Goal: Task Accomplishment & Management: Complete application form

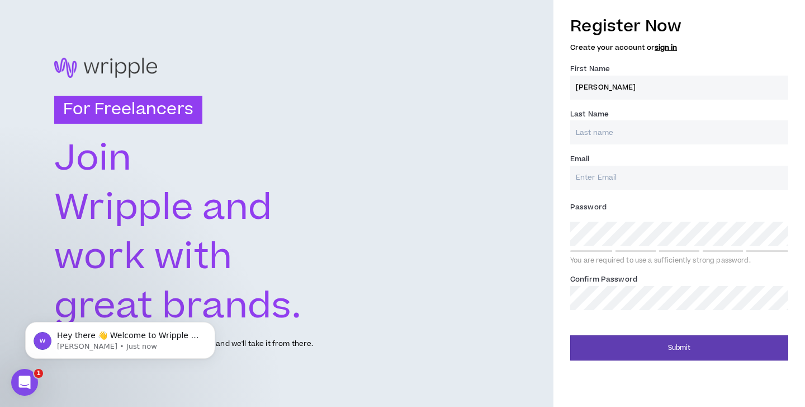
type input "[PERSON_NAME]"
type input "Sealey"
drag, startPoint x: 602, startPoint y: 174, endPoint x: 602, endPoint y: 163, distance: 11.2
type input "[EMAIL_ADDRESS][DOMAIN_NAME]"
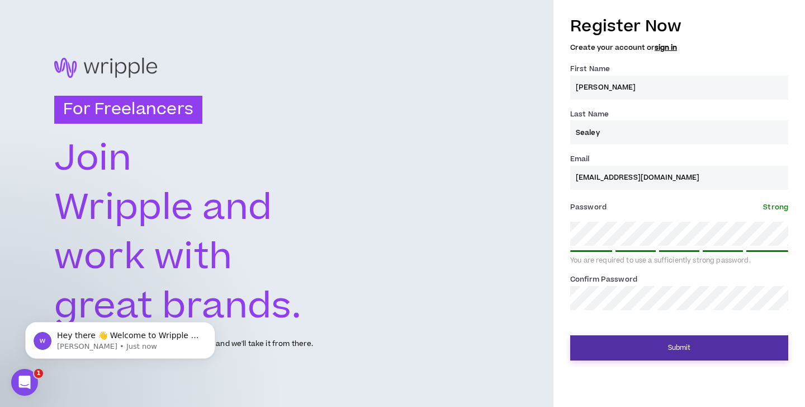
click at [605, 345] on button "Submit" at bounding box center [679, 347] width 218 height 25
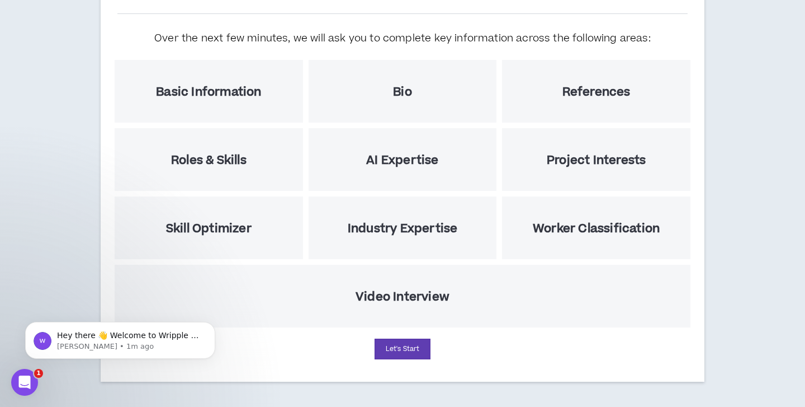
scroll to position [118, 0]
click at [410, 349] on button "Let's Start" at bounding box center [403, 348] width 56 height 21
select select "US"
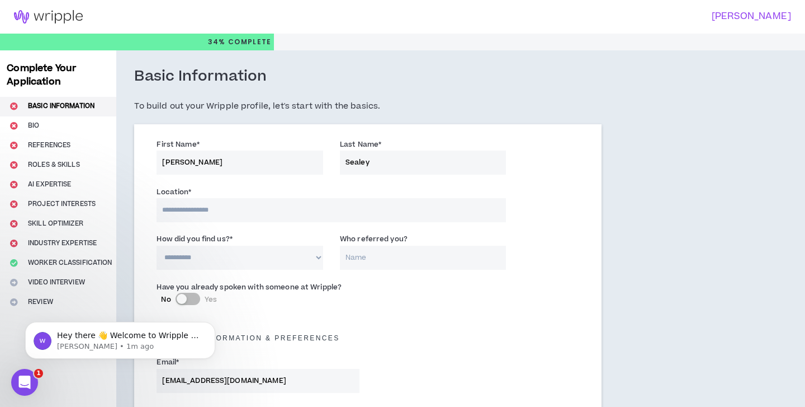
click at [400, 205] on input at bounding box center [332, 210] width 350 height 24
type input "***"
select select "*"
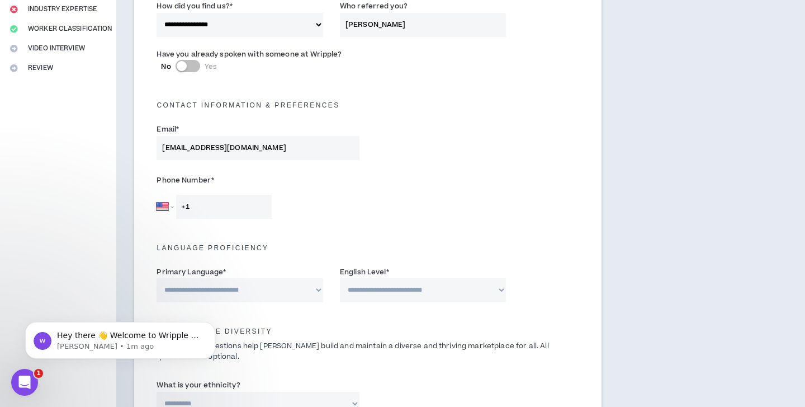
scroll to position [238, 0]
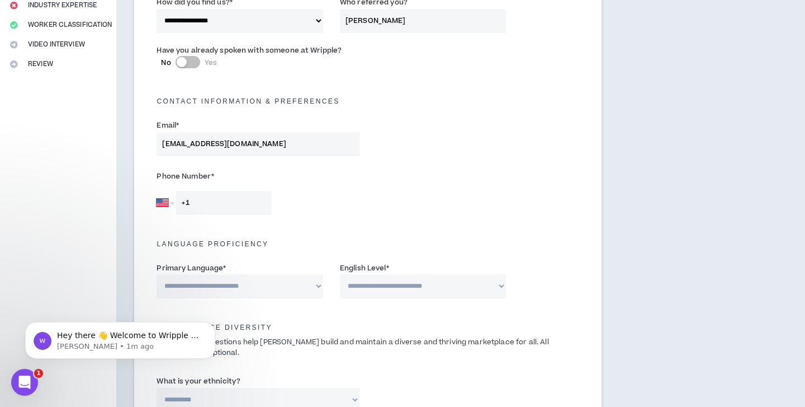
type input "[PERSON_NAME]"
type input "[PHONE_NUMBER]"
select select "*******"
select select "*"
click at [374, 219] on div "Phone Number * [GEOGRAPHIC_DATA] [GEOGRAPHIC_DATA] [GEOGRAPHIC_DATA] [GEOGRAPHI…" at bounding box center [368, 193] width 440 height 59
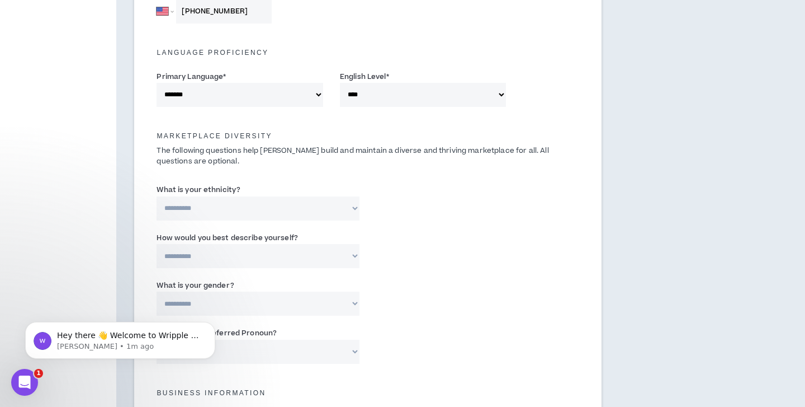
scroll to position [431, 0]
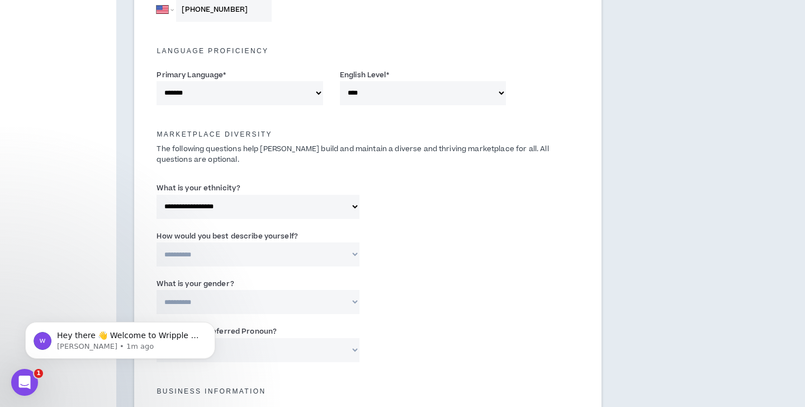
select select "**********"
select select "*****"
click at [300, 270] on div "**********" at bounding box center [368, 251] width 440 height 48
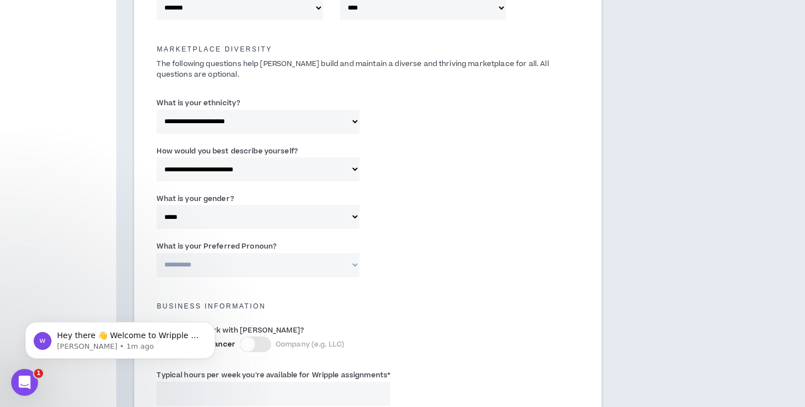
scroll to position [520, 0]
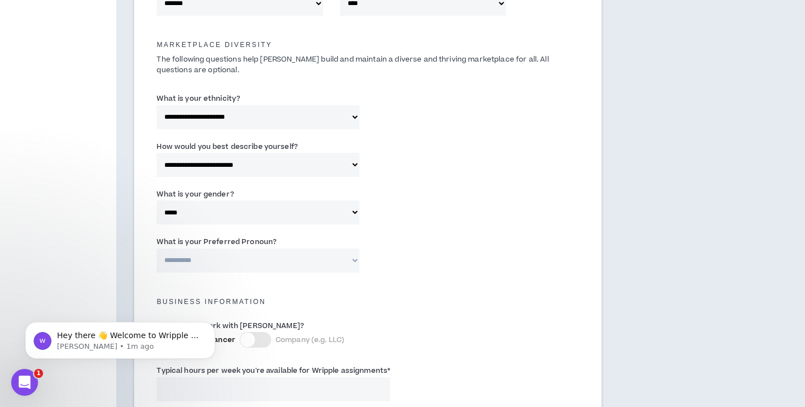
select select "**********"
click at [283, 299] on h5 "Business Information" at bounding box center [368, 302] width 440 height 8
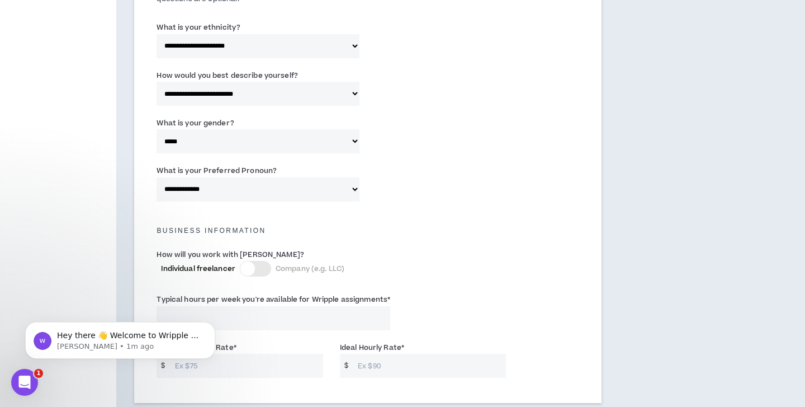
scroll to position [594, 0]
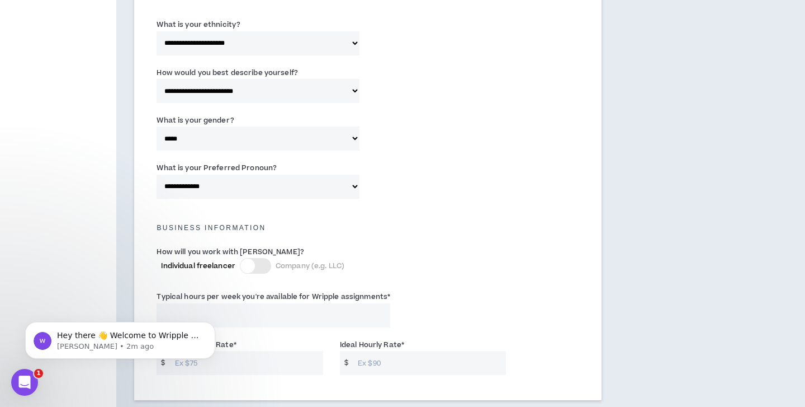
click at [265, 264] on div at bounding box center [255, 266] width 31 height 16
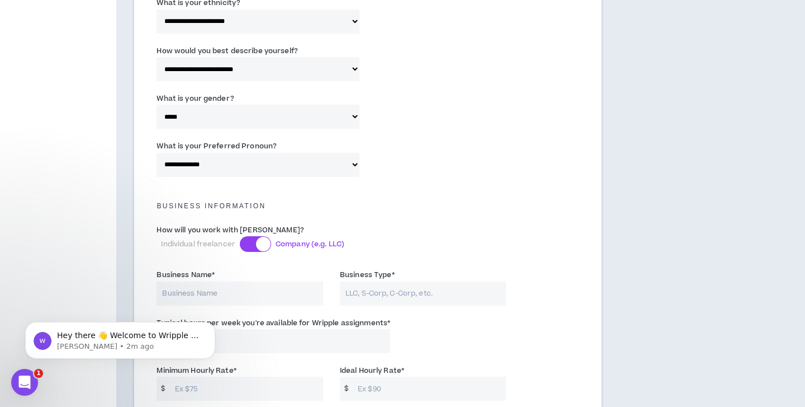
scroll to position [640, 0]
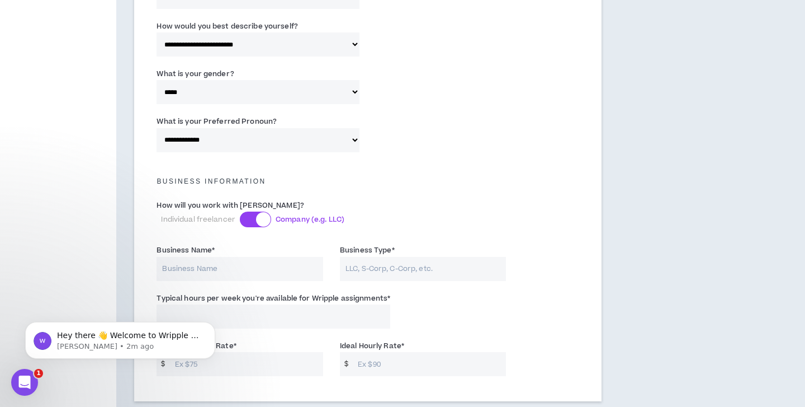
click at [243, 220] on div at bounding box center [255, 219] width 31 height 16
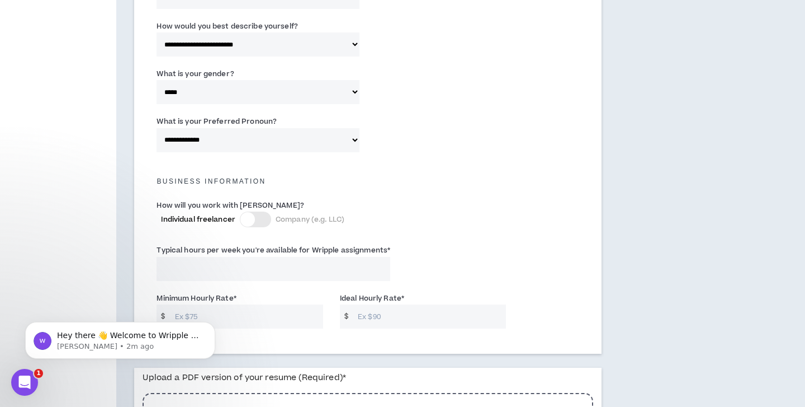
click at [227, 266] on input "Typical hours per week you're available for Wripple assignments *" at bounding box center [274, 269] width 234 height 24
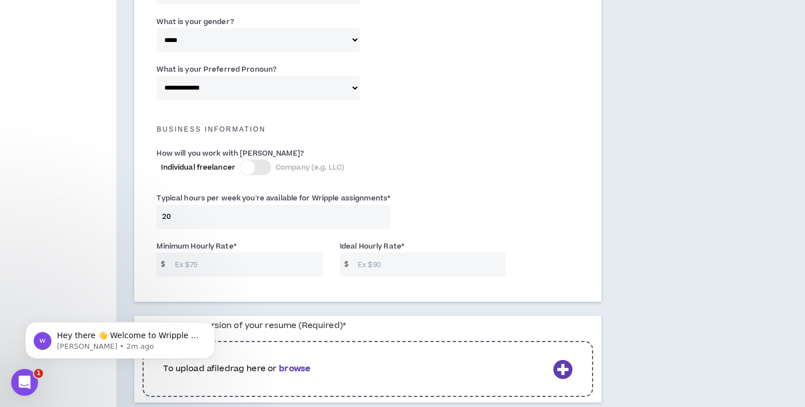
scroll to position [695, 0]
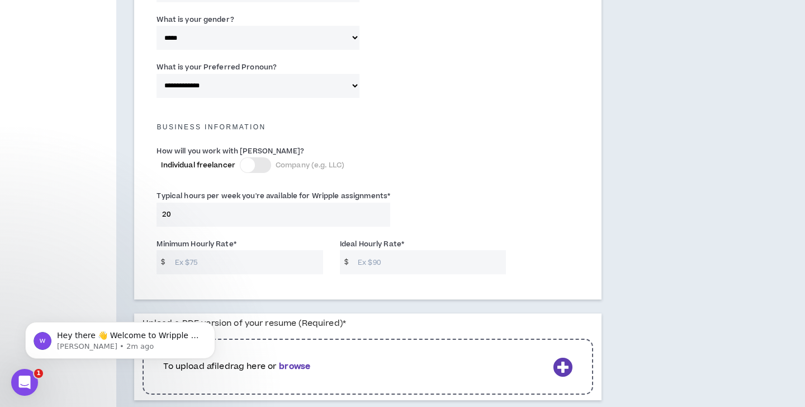
type input "20"
click at [228, 261] on input "Minimum Hourly Rate *" at bounding box center [246, 262] width 154 height 24
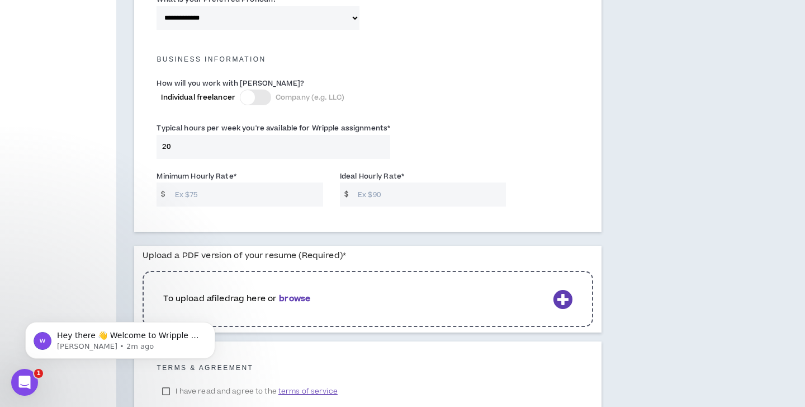
scroll to position [763, 0]
type input "35"
click at [394, 186] on input "Ideal Hourly Rate *" at bounding box center [429, 193] width 154 height 24
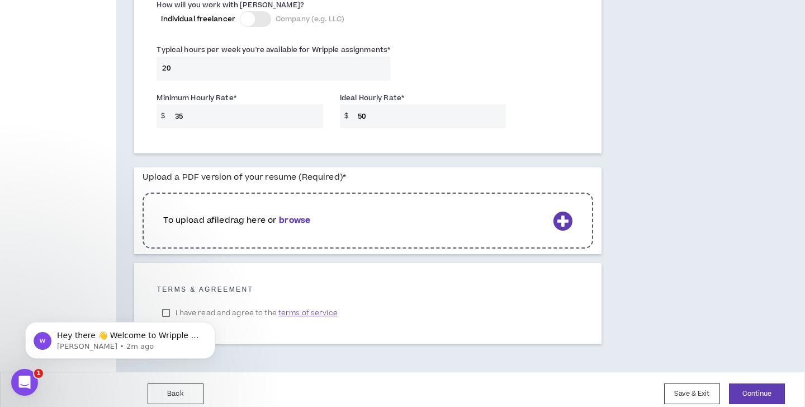
scroll to position [845, 0]
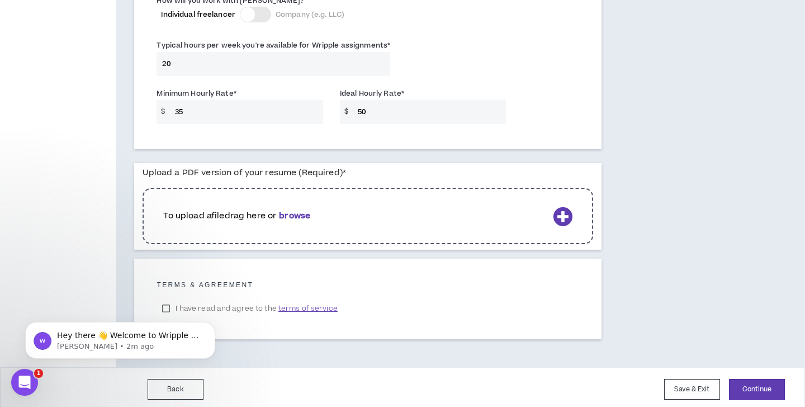
type input "50"
click at [304, 211] on b "browse" at bounding box center [294, 216] width 31 height 12
click at [567, 210] on icon at bounding box center [563, 216] width 20 height 20
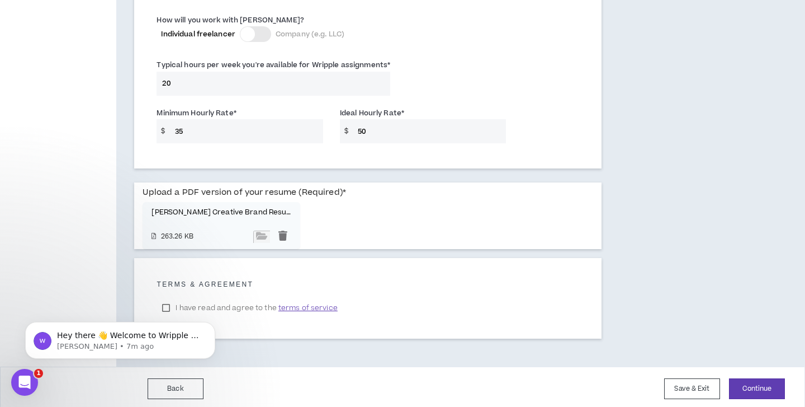
click at [309, 302] on span "terms of service" at bounding box center [308, 307] width 59 height 11
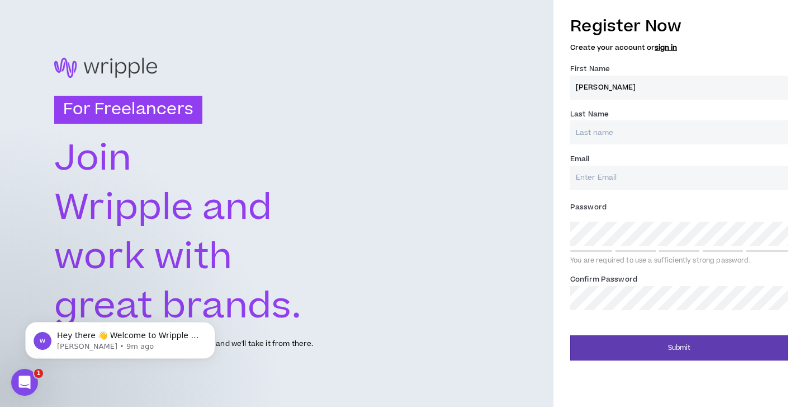
type input "[PERSON_NAME]"
type input "Sealey"
type input "[EMAIL_ADDRESS][DOMAIN_NAME]"
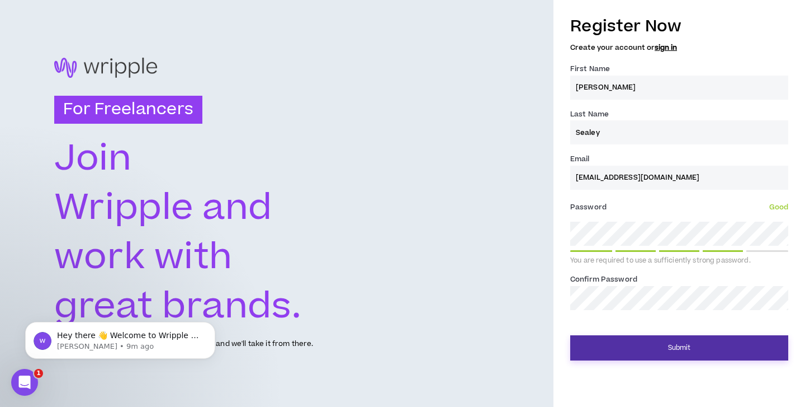
click at [619, 347] on button "Submit" at bounding box center [679, 347] width 218 height 25
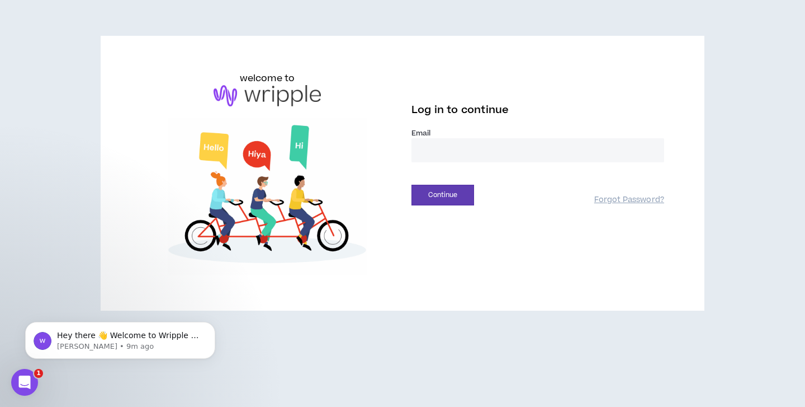
type input "**********"
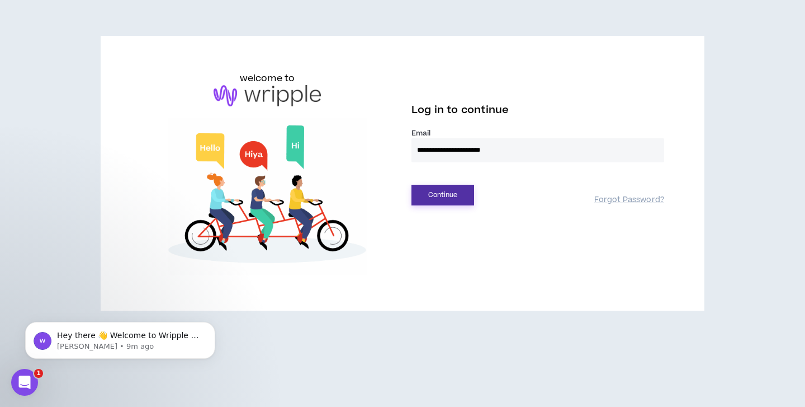
click at [450, 195] on button "Continue" at bounding box center [443, 195] width 63 height 21
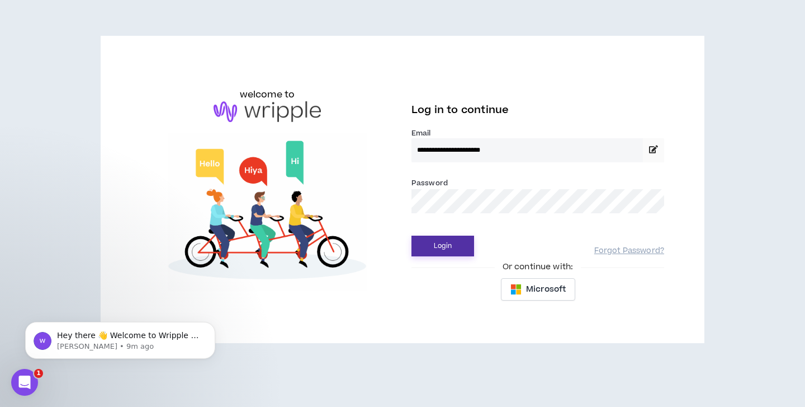
click at [437, 244] on button "Login" at bounding box center [443, 245] width 63 height 21
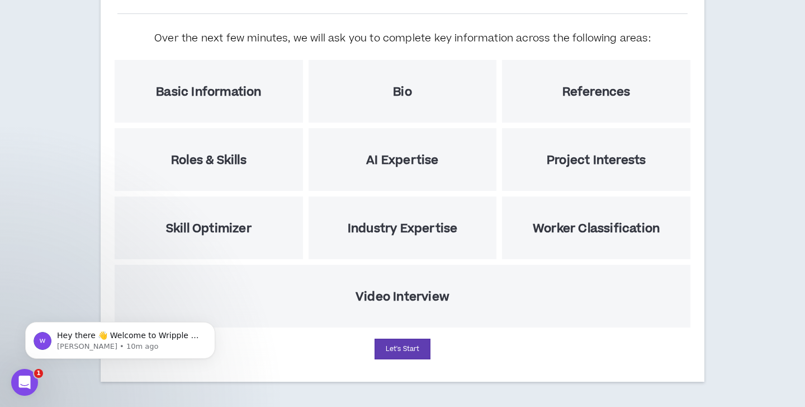
scroll to position [118, 0]
click at [402, 350] on button "Let's Start" at bounding box center [403, 348] width 56 height 21
select select "US"
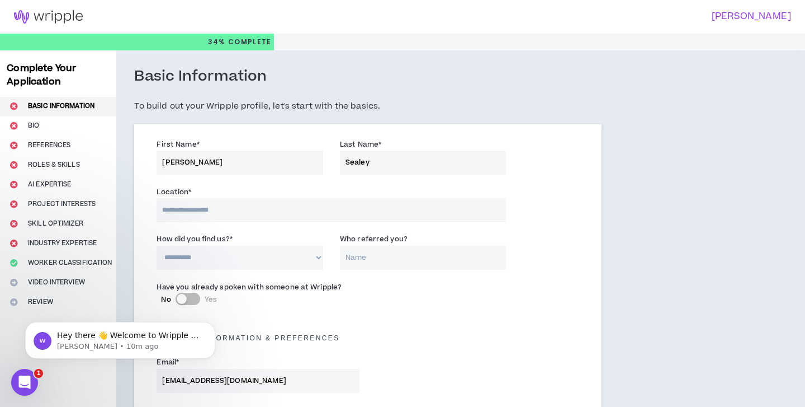
click at [312, 212] on input at bounding box center [332, 210] width 350 height 24
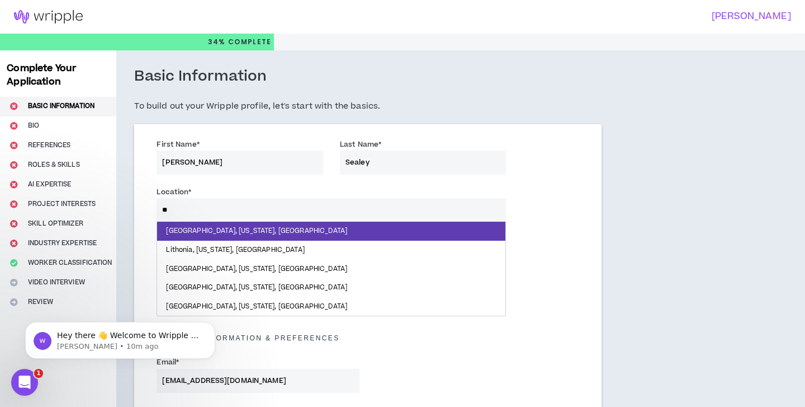
type input "***"
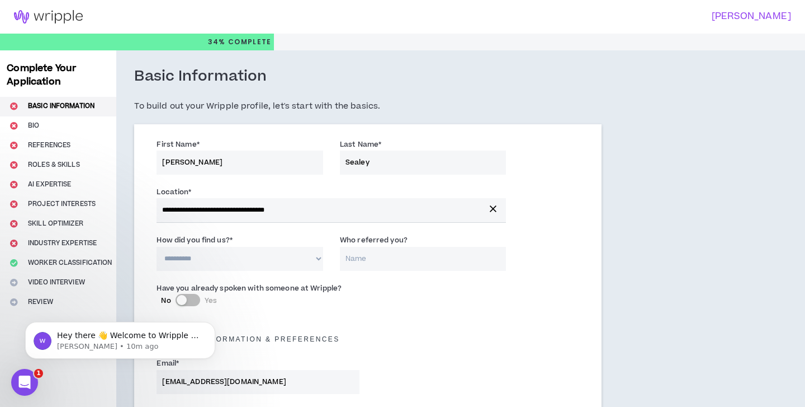
select select "*"
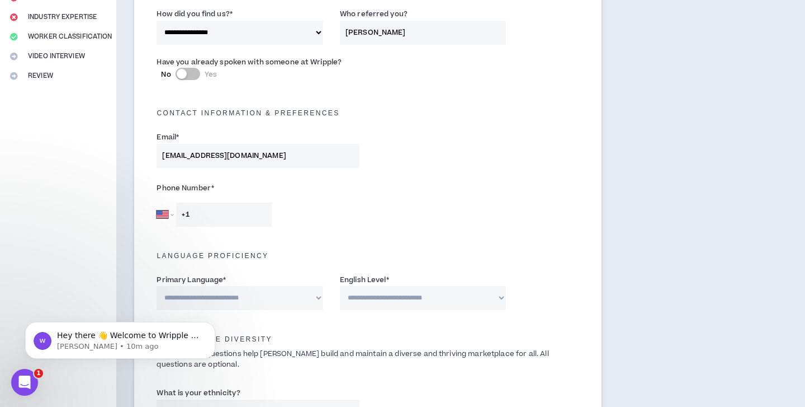
scroll to position [230, 0]
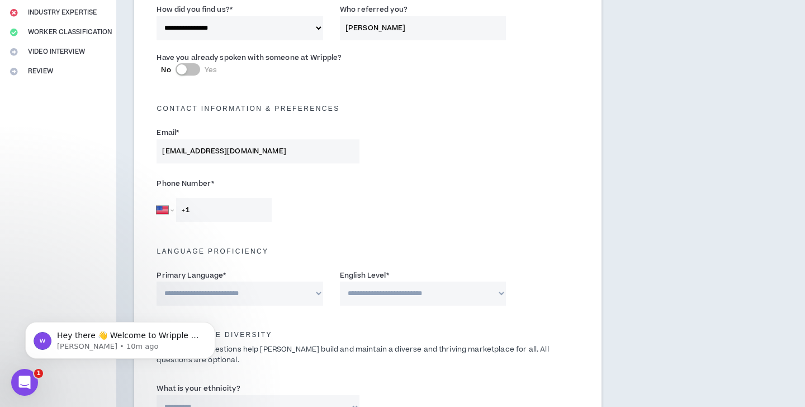
type input "[PERSON_NAME]"
type input "[PHONE_NUMBER]"
select select "*******"
select select "*"
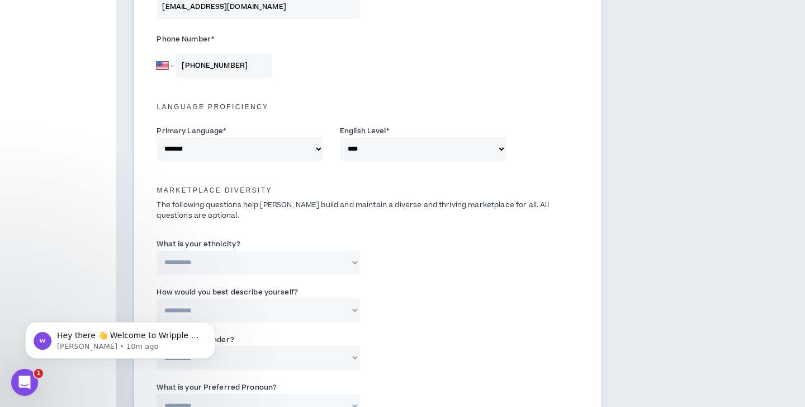
scroll to position [383, 0]
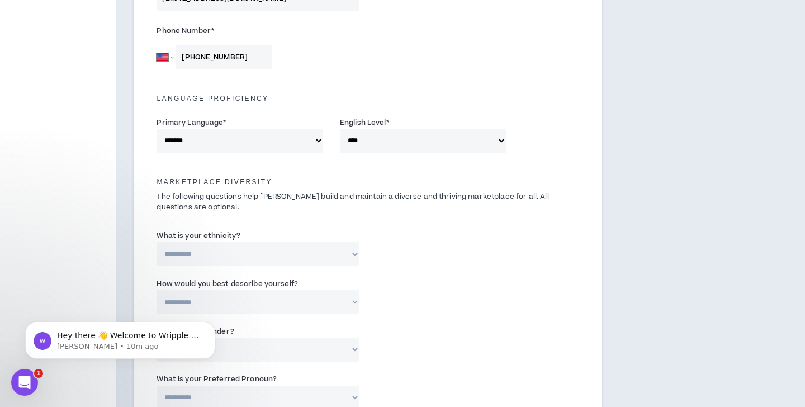
select select "**********"
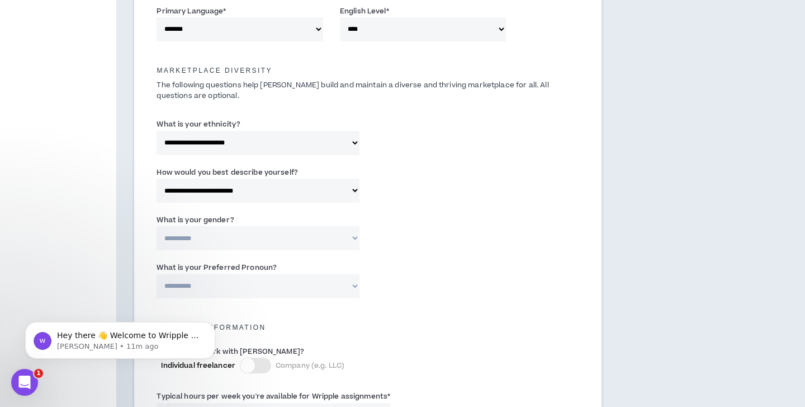
scroll to position [502, 0]
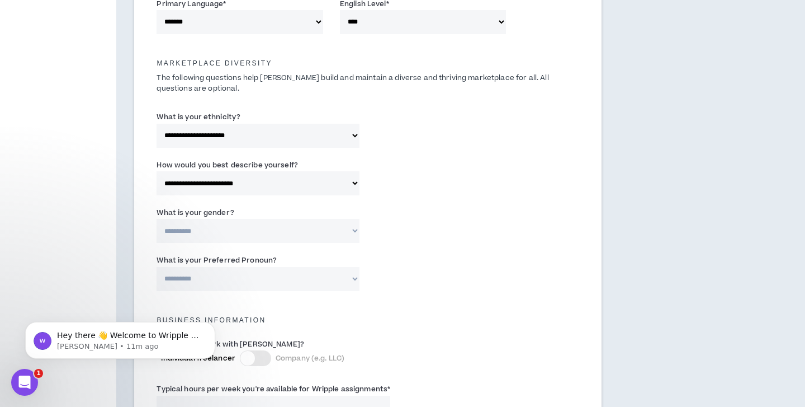
select select "*****"
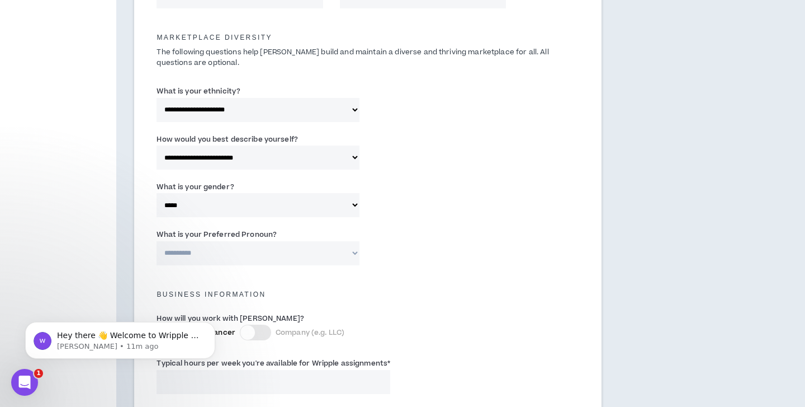
scroll to position [539, 0]
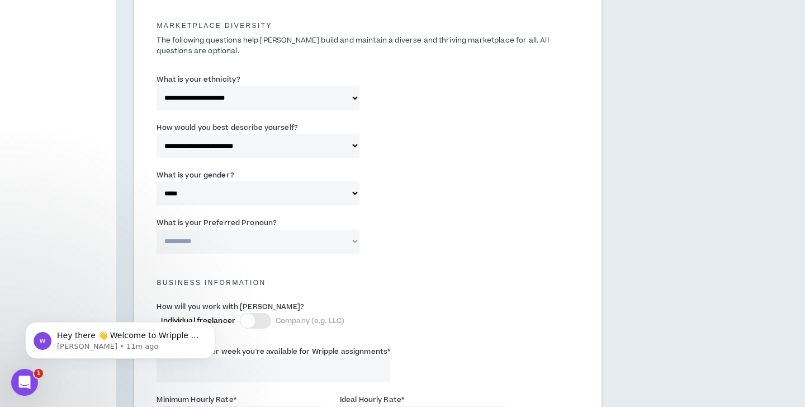
select select "**********"
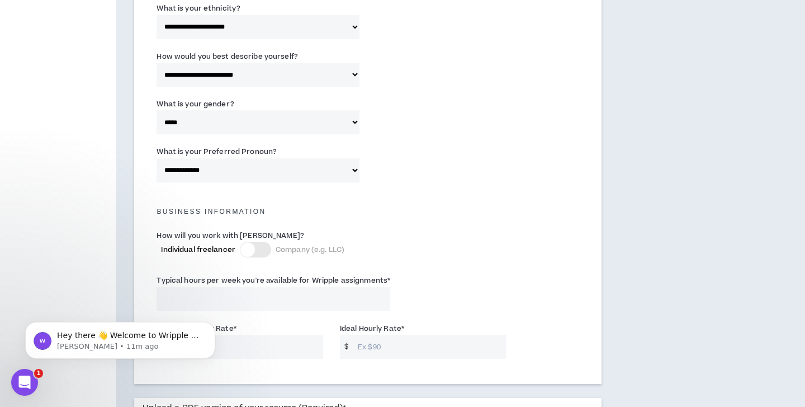
scroll to position [628, 0]
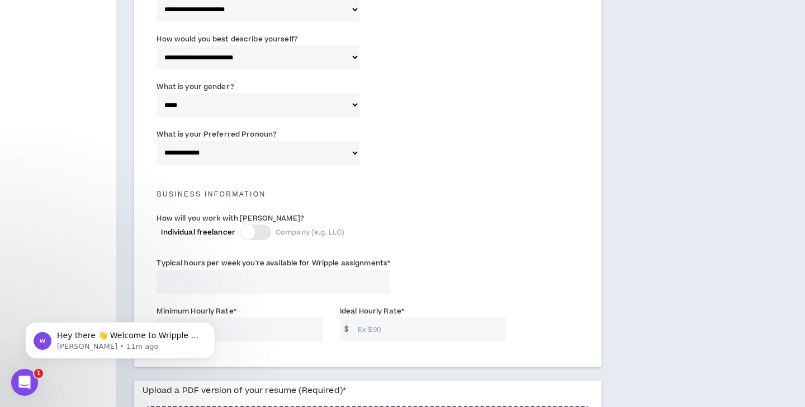
click at [178, 278] on input "Typical hours per week you're available for Wripple assignments *" at bounding box center [274, 282] width 234 height 24
type input "20"
type input "2"
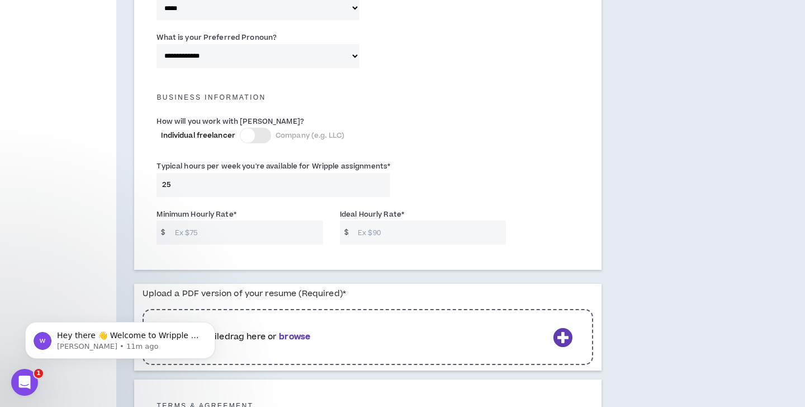
scroll to position [733, 0]
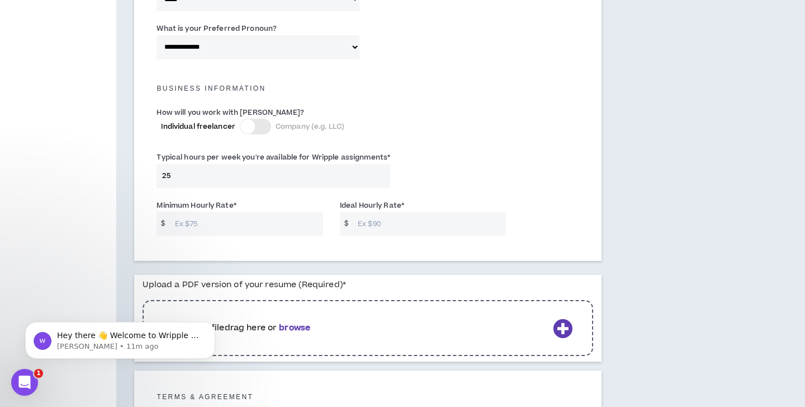
type input "25"
click at [202, 222] on input "Minimum Hourly Rate *" at bounding box center [246, 223] width 154 height 24
type input "35"
click at [377, 223] on input "Ideal Hourly Rate *" at bounding box center [429, 223] width 154 height 24
click at [473, 176] on div "Typical hours per week you're available for Wripple assignments * 25" at bounding box center [368, 172] width 440 height 48
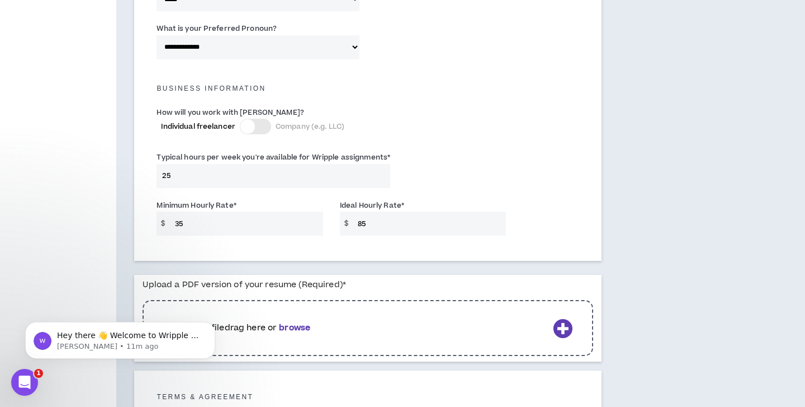
click at [375, 218] on input "85" at bounding box center [429, 223] width 154 height 24
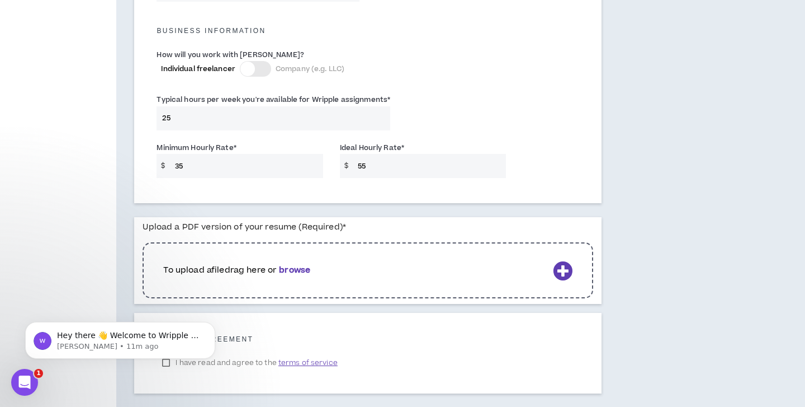
scroll to position [819, 0]
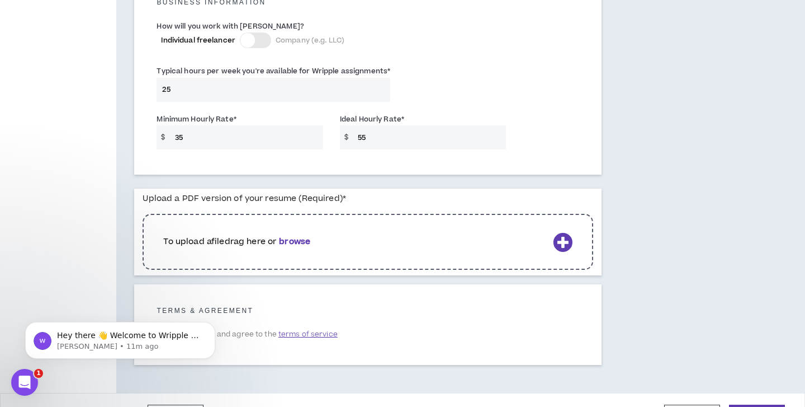
click at [562, 235] on icon at bounding box center [563, 242] width 20 height 20
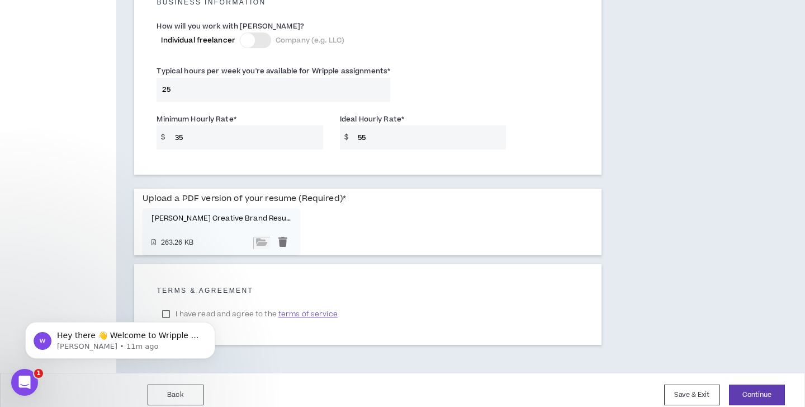
click at [167, 309] on body "Hey there 👋 Welcome to Wripple 🙌 Take a look around! If you have any questions,…" at bounding box center [120, 337] width 215 height 69
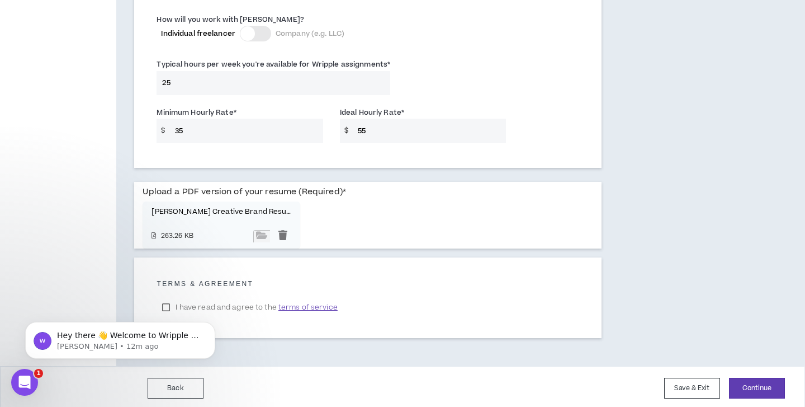
scroll to position [825, 0]
click at [166, 301] on html "Hey there 👋 Welcome to Wripple 🙌 Take a look around! If you have any questions,…" at bounding box center [120, 337] width 224 height 78
click at [166, 304] on body "Hey there 👋 Welcome to Wripple 🙌 Take a look around! If you have any questions,…" at bounding box center [120, 337] width 215 height 69
click at [95, 272] on div "Hey there 👋 Welcome to Wripple 🙌 Take a look around! If you have any questions,…" at bounding box center [120, 289] width 206 height 140
click at [214, 325] on icon "Dismiss notification" at bounding box center [212, 325] width 6 height 6
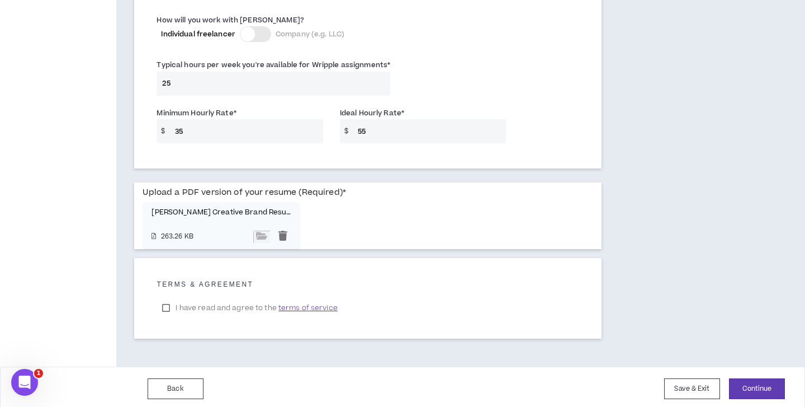
click at [164, 304] on label "I have read and agree to the terms of service" at bounding box center [250, 307] width 186 height 17
click at [364, 128] on input "55" at bounding box center [429, 131] width 154 height 24
type input "75"
click at [744, 385] on button "Continue" at bounding box center [757, 388] width 56 height 21
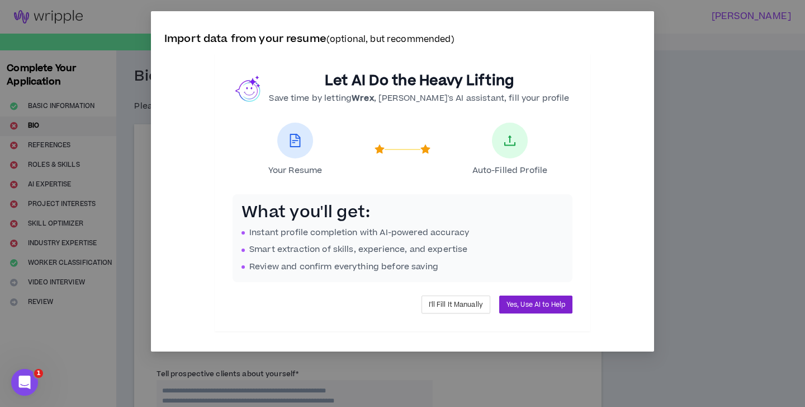
click at [535, 303] on span "Yes, Use AI to Help" at bounding box center [536, 304] width 59 height 11
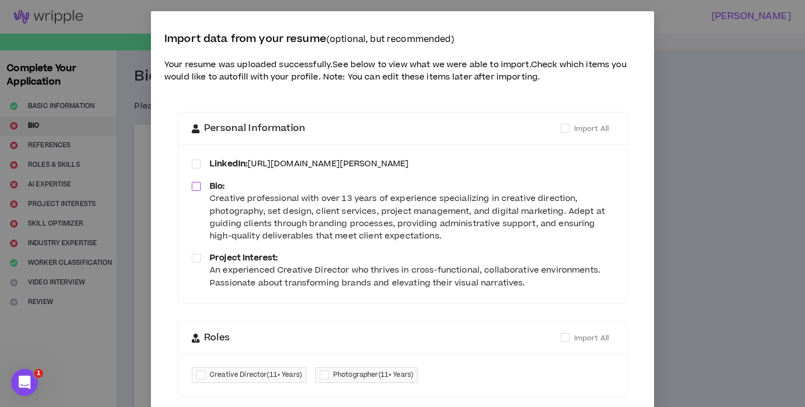
click at [196, 182] on span at bounding box center [196, 186] width 9 height 9
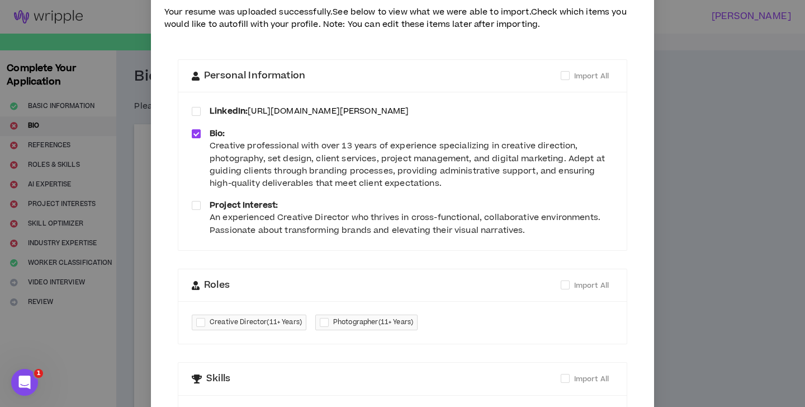
scroll to position [53, 0]
click at [199, 200] on span at bounding box center [196, 204] width 9 height 9
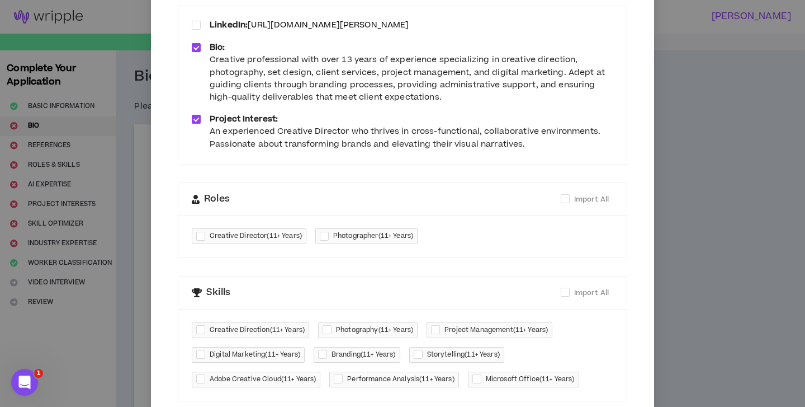
scroll to position [148, 0]
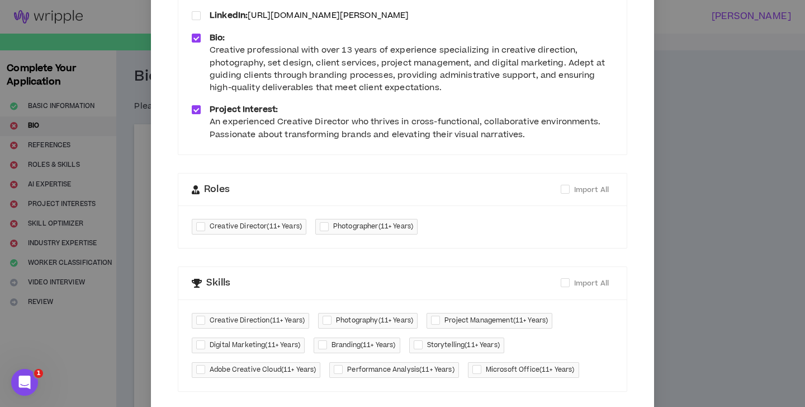
click at [196, 219] on span "Creative Director ( 11+ Years )" at bounding box center [249, 227] width 115 height 16
checkbox input "****"
click at [320, 220] on div at bounding box center [326, 226] width 13 height 13
checkbox input "****"
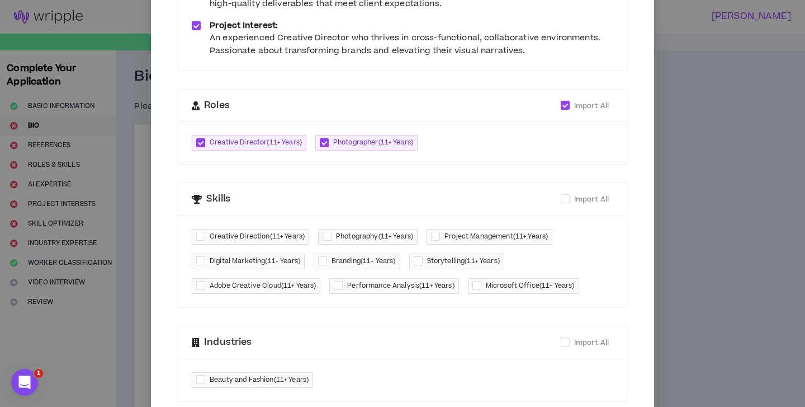
scroll to position [242, 0]
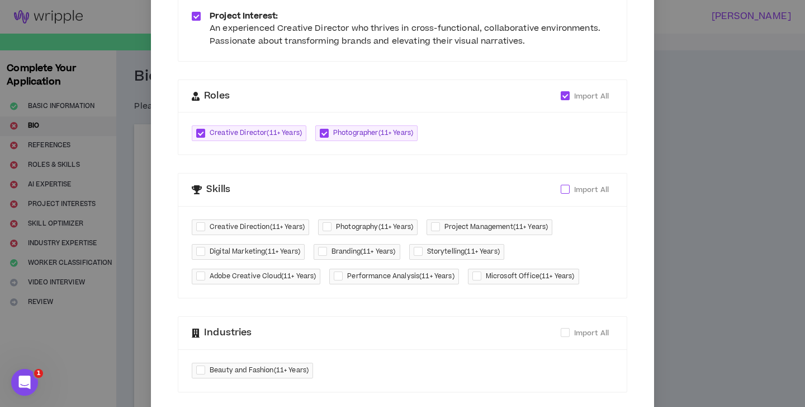
click at [569, 185] on span at bounding box center [565, 189] width 9 height 9
checkbox input "****"
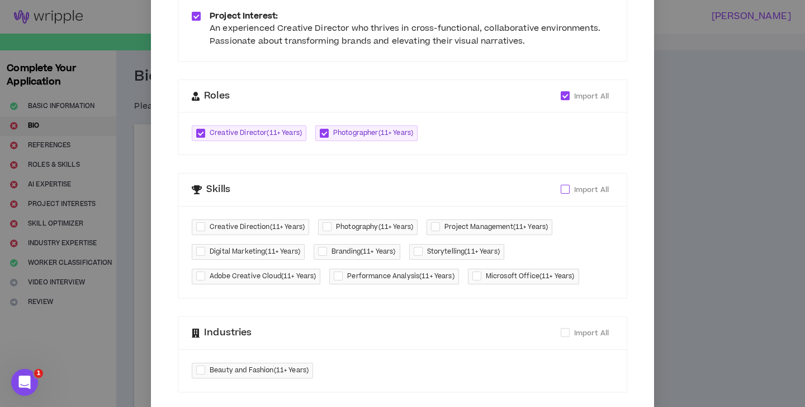
checkbox input "****"
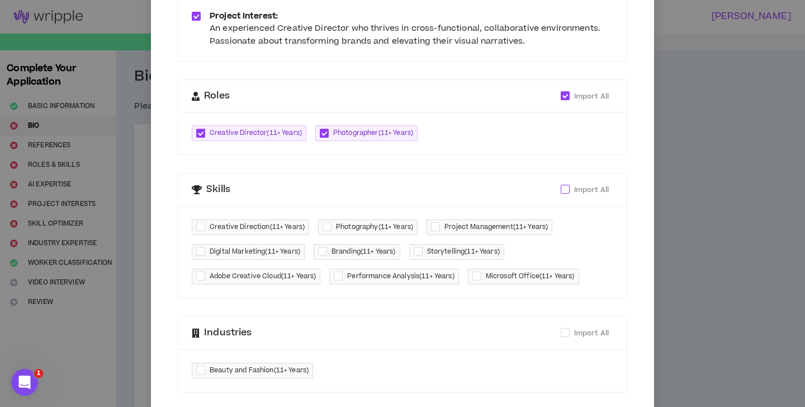
checkbox input "****"
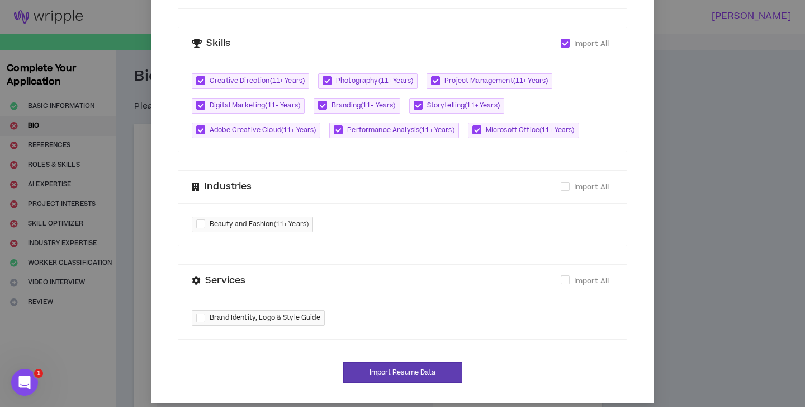
scroll to position [385, 0]
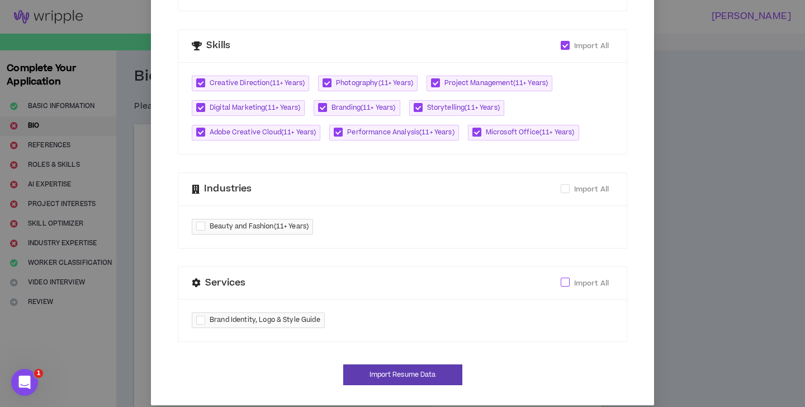
click at [566, 277] on span at bounding box center [565, 281] width 9 height 9
checkbox input "****"
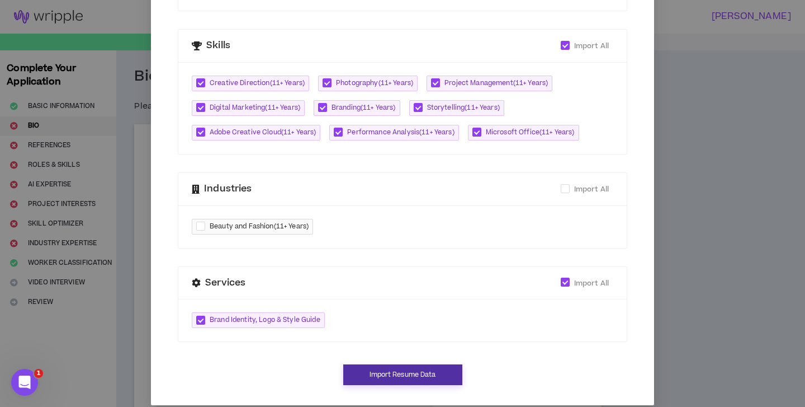
click at [396, 365] on button "Import Resume Data" at bounding box center [402, 374] width 119 height 21
type textarea "**********"
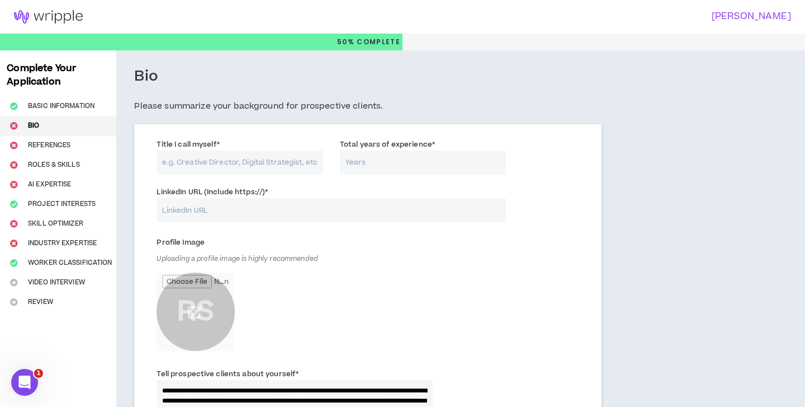
click at [302, 162] on input "Title I call myself *" at bounding box center [240, 162] width 167 height 24
type input "Creative Direction"
click at [395, 167] on input "Total years of experience *" at bounding box center [423, 162] width 167 height 24
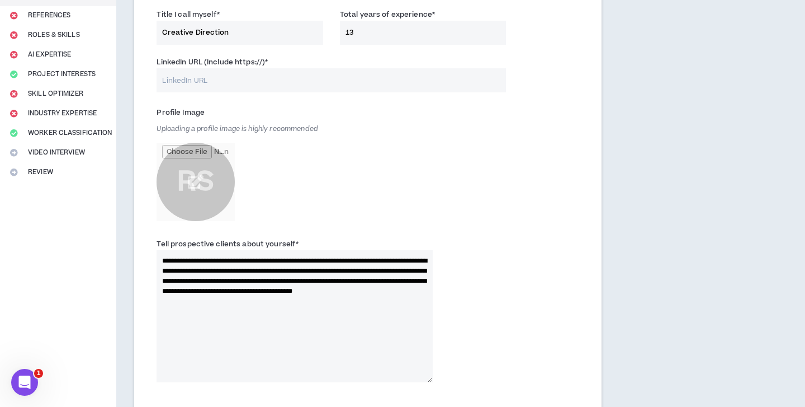
scroll to position [131, 0]
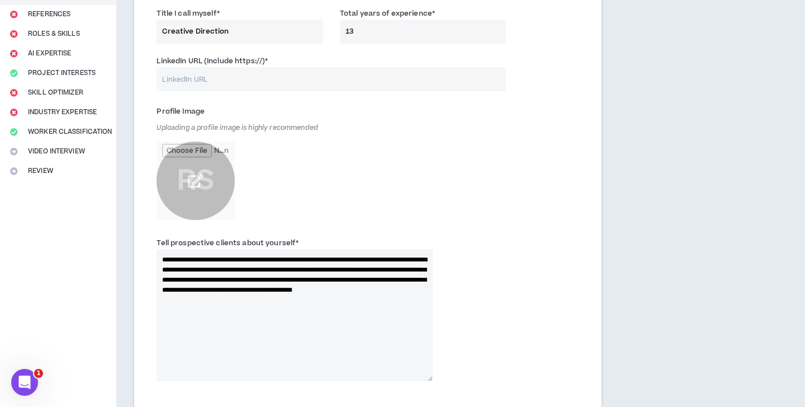
type input "13"
click at [195, 174] on input "file" at bounding box center [196, 180] width 78 height 78
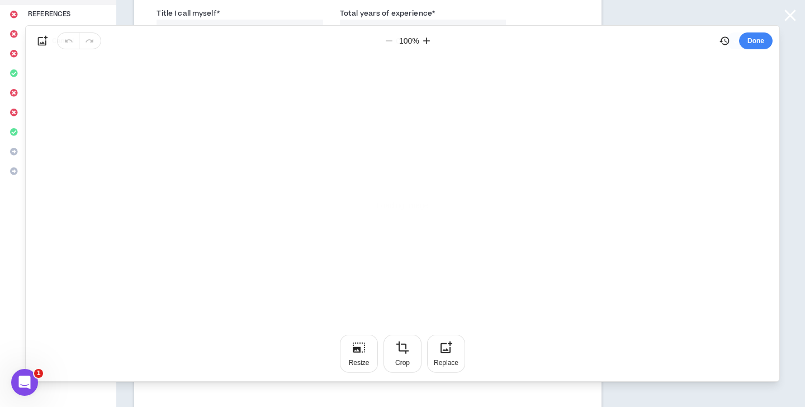
scroll to position [0, 0]
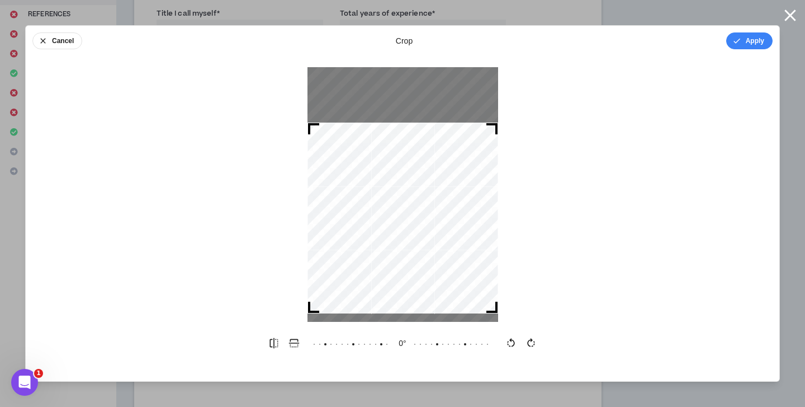
drag, startPoint x: 427, startPoint y: 239, endPoint x: 427, endPoint y: 263, distance: 23.5
click at [427, 263] on div at bounding box center [403, 217] width 191 height 191
click at [753, 37] on button "Apply" at bounding box center [750, 40] width 46 height 17
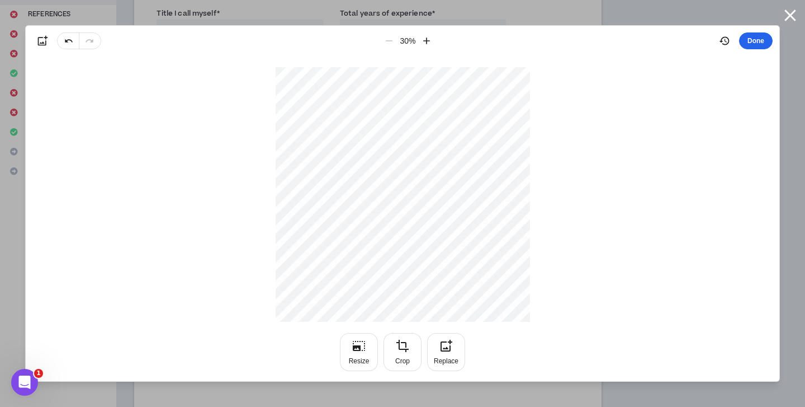
click at [752, 39] on button "Done" at bounding box center [756, 40] width 34 height 17
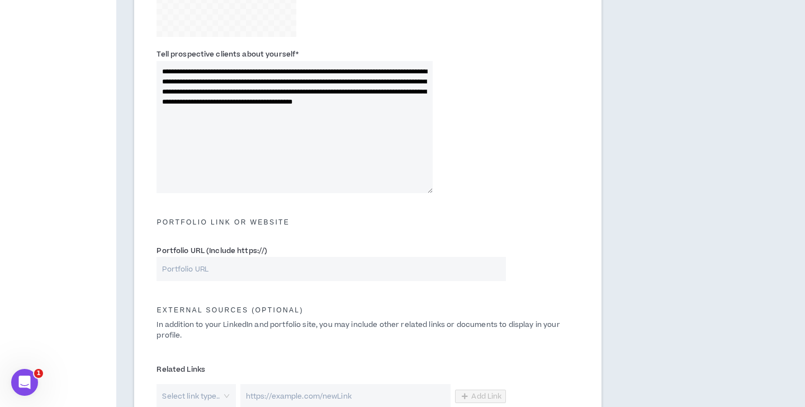
scroll to position [388, 0]
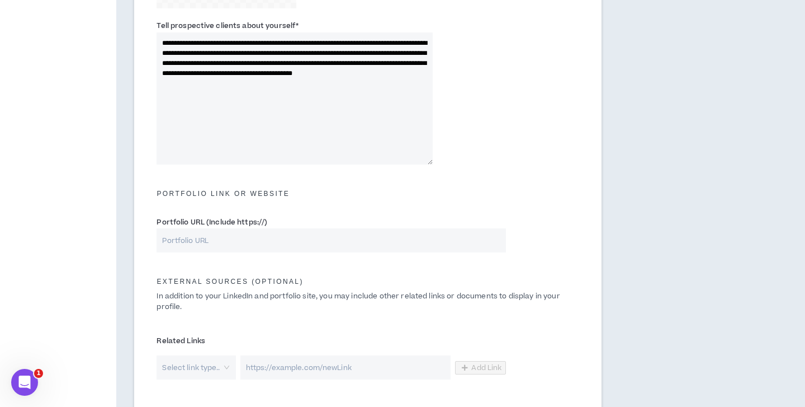
click at [438, 244] on input "Portfolio URL (Include https://)" at bounding box center [332, 240] width 350 height 24
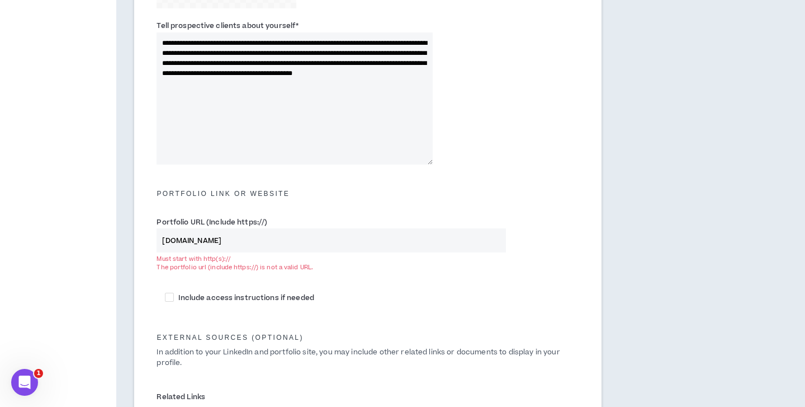
click at [162, 238] on input "reneejael.com" at bounding box center [332, 240] width 350 height 24
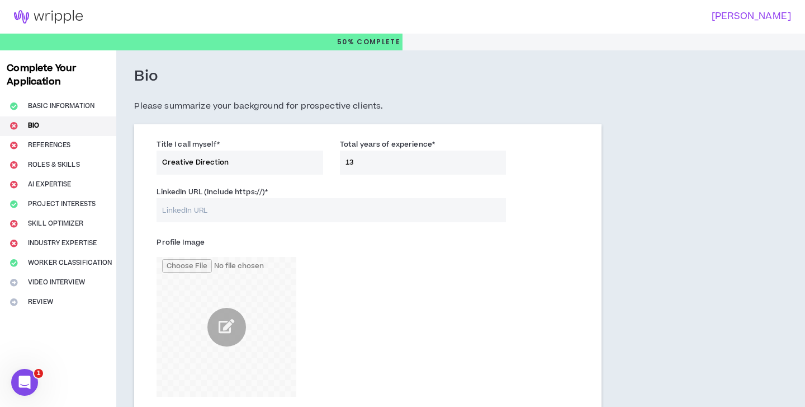
scroll to position [0, 0]
type input "https://reneejael.com"
click at [191, 209] on input "LinkedIn URL (Include https://) *" at bounding box center [332, 210] width 350 height 24
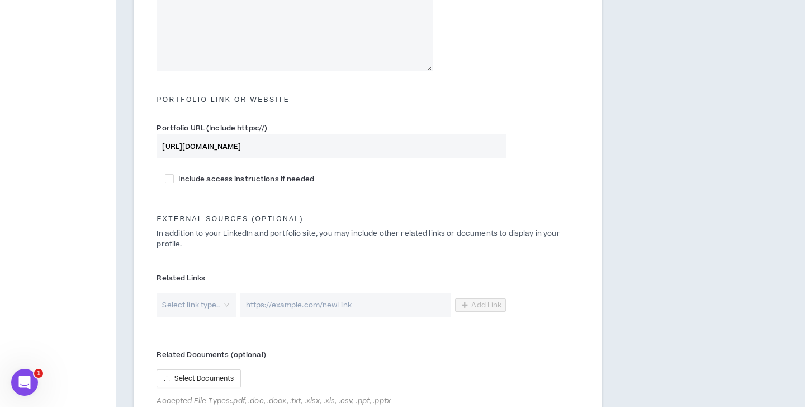
scroll to position [498, 0]
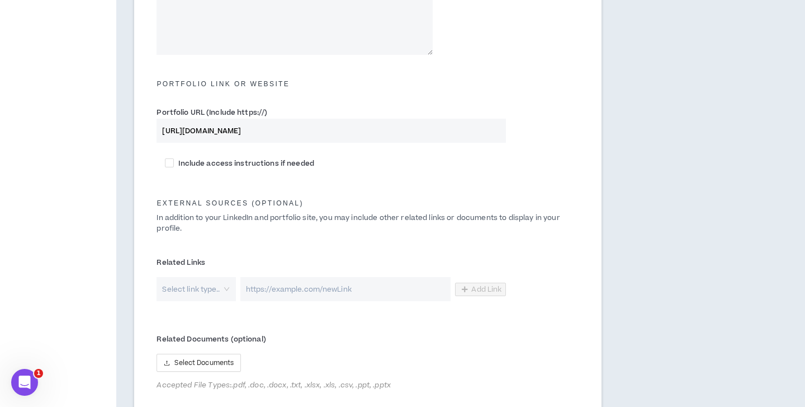
click at [223, 291] on div "Select link type.." at bounding box center [196, 289] width 79 height 24
type input "https://linkedin.com/reneejael"
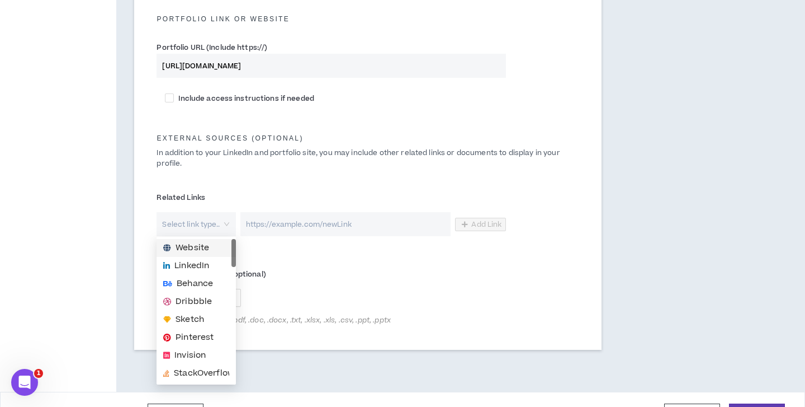
scroll to position [566, 0]
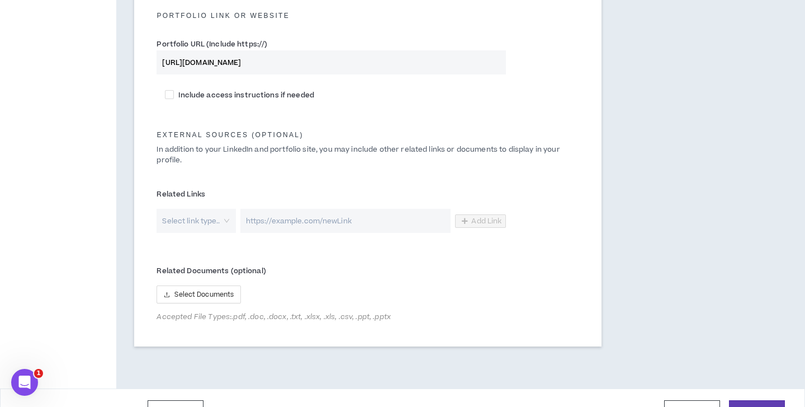
click at [217, 214] on input "search" at bounding box center [192, 221] width 59 height 24
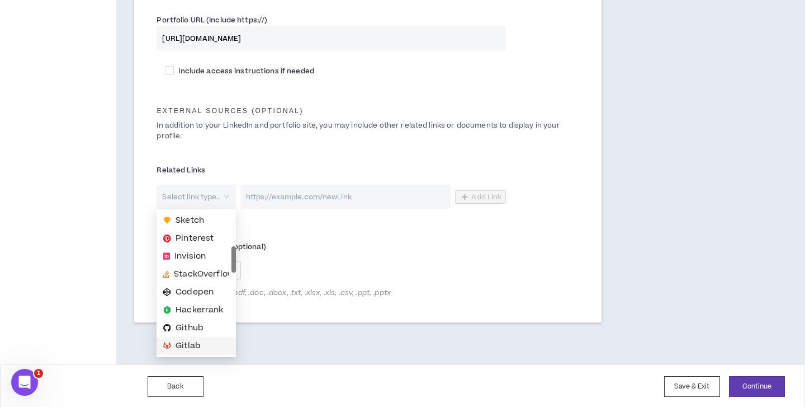
scroll to position [0, 0]
click at [215, 220] on span "Website" at bounding box center [196, 220] width 66 height 12
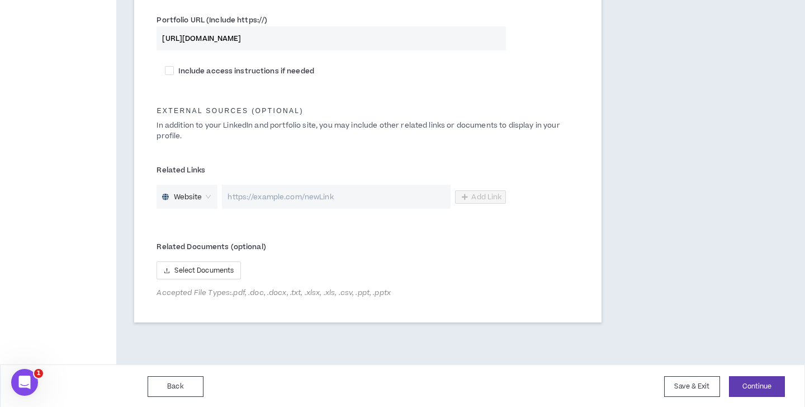
click at [267, 197] on input "url" at bounding box center [336, 197] width 229 height 24
paste input "https://www.canva.com/design/DAGAEy4bons/jFtpJBkiPJeaT4Asxgm5CA/view?utm_conten…"
type input "https://www.canva.com/design/DAGAEy4bons/jFtpJBkiPJeaT4Asxgm5CA/view?utm_conten…"
click at [473, 194] on span "Add Link" at bounding box center [486, 196] width 30 height 9
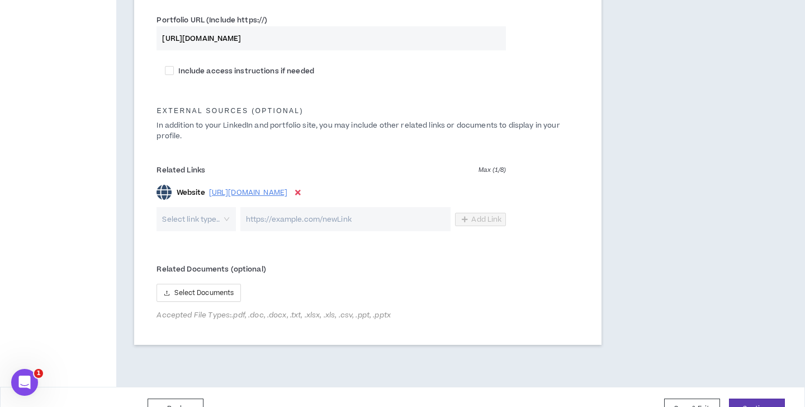
click at [301, 188] on icon at bounding box center [298, 192] width 6 height 8
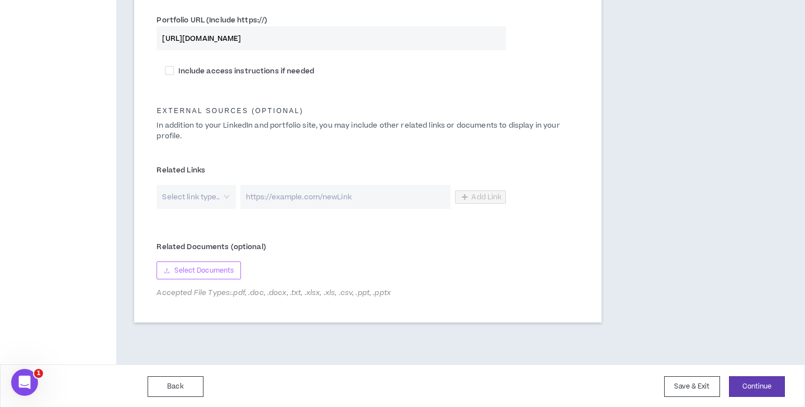
click at [225, 268] on span "Select Documents" at bounding box center [203, 270] width 59 height 11
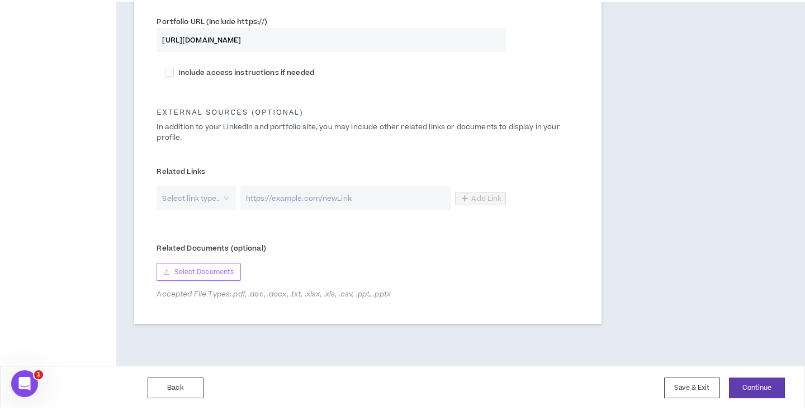
scroll to position [587, 0]
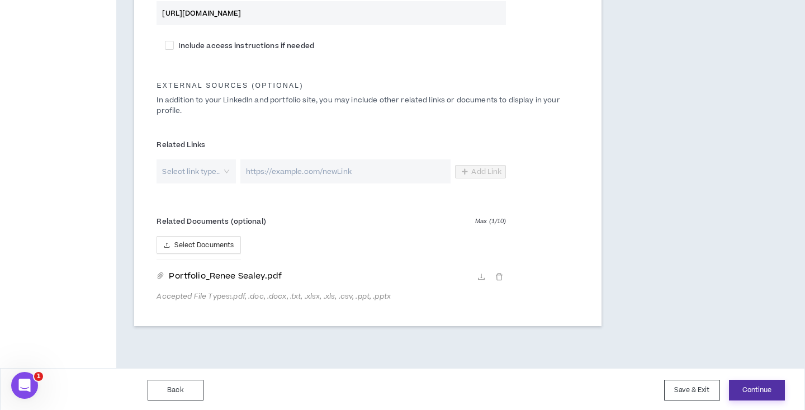
click at [763, 390] on button "Continue" at bounding box center [757, 390] width 56 height 21
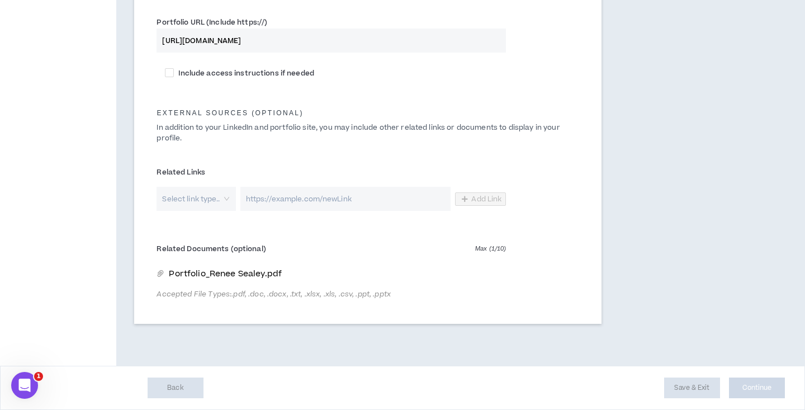
scroll to position [586, 0]
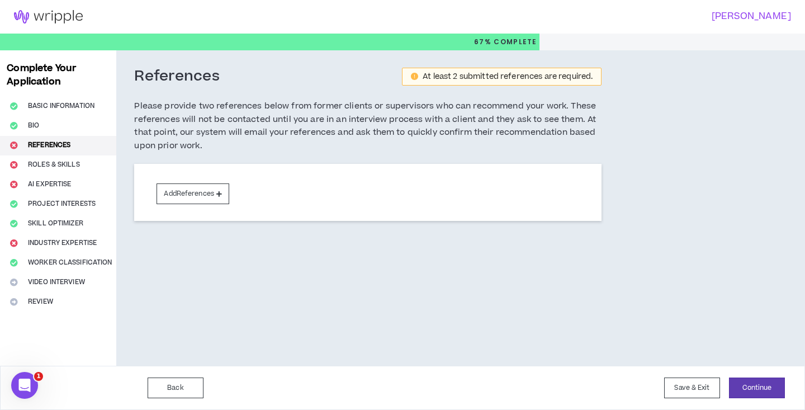
click at [501, 188] on div "Add References" at bounding box center [368, 192] width 468 height 57
click at [189, 191] on button "Add References" at bounding box center [193, 193] width 73 height 21
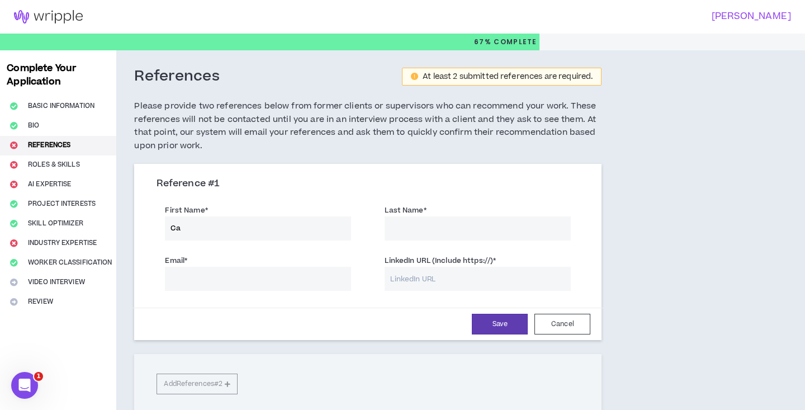
type input "C"
type input "Phyllis"
type input "Breech"
click at [437, 277] on input "LinkedIn URL (Include https://) *" at bounding box center [478, 279] width 186 height 24
paste input "https://www.linkedin.com/in/coachphyllisbreech/"
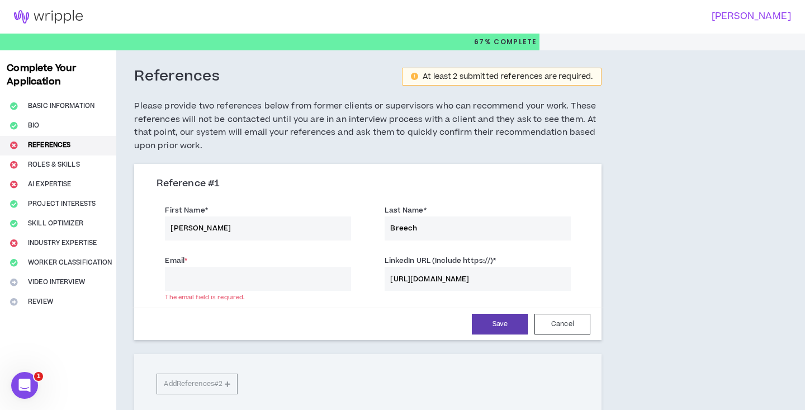
type input "https://www.linkedin.com/in/coachphyllisbreech/"
click at [325, 269] on input "Email *" at bounding box center [258, 279] width 186 height 24
paste input "coachphyllis@impactonelife.com"
type input "coachphyllis@impactonelife.com"
click at [492, 310] on div "Save Cancel" at bounding box center [367, 324] width 473 height 32
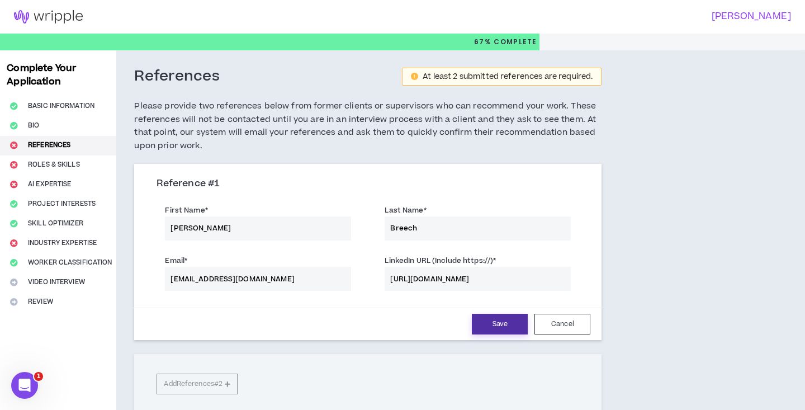
click at [492, 318] on button "Save" at bounding box center [500, 324] width 56 height 21
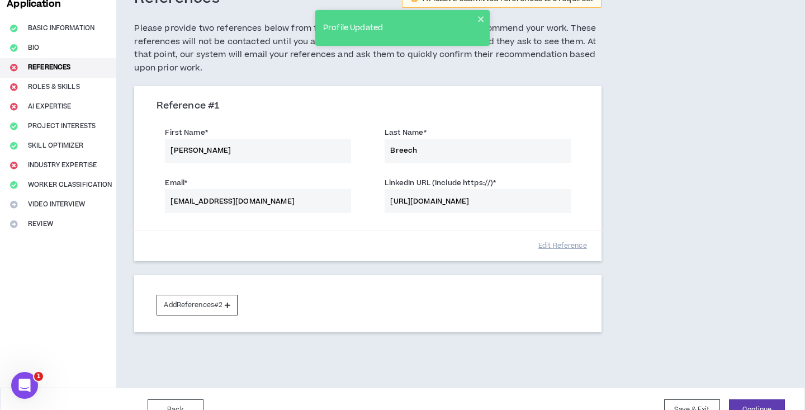
scroll to position [72, 0]
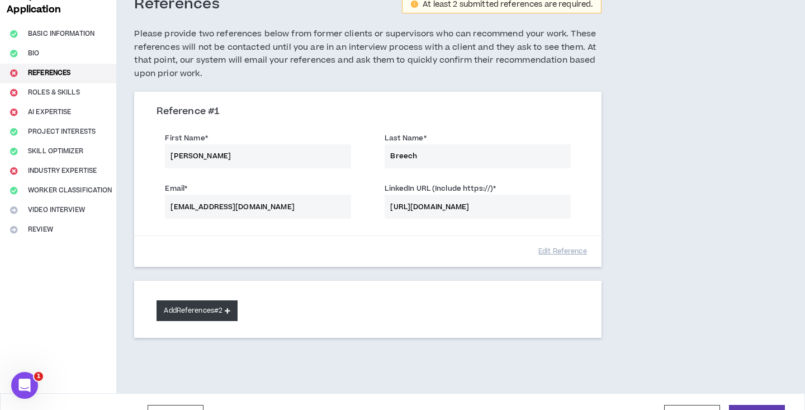
click at [201, 300] on button "Add References #2" at bounding box center [197, 310] width 81 height 21
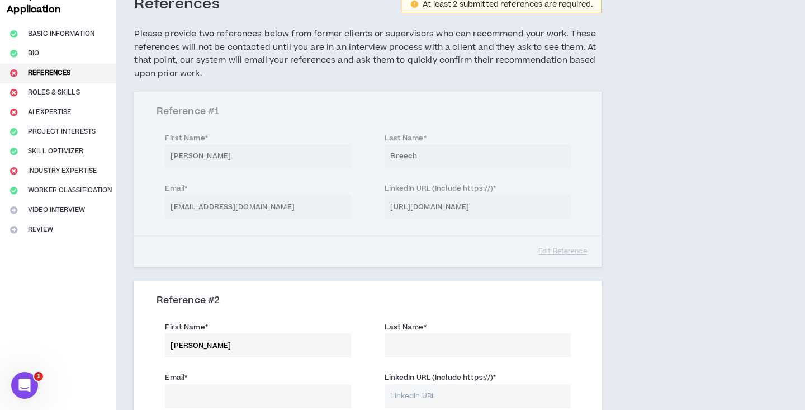
type input "Tyler"
type input "Jackson"
click at [429, 394] on input "LinkedIn URL (Include https://) *" at bounding box center [478, 396] width 186 height 24
paste input "https://www.linkedin.com/in/tyler-d-jackson/"
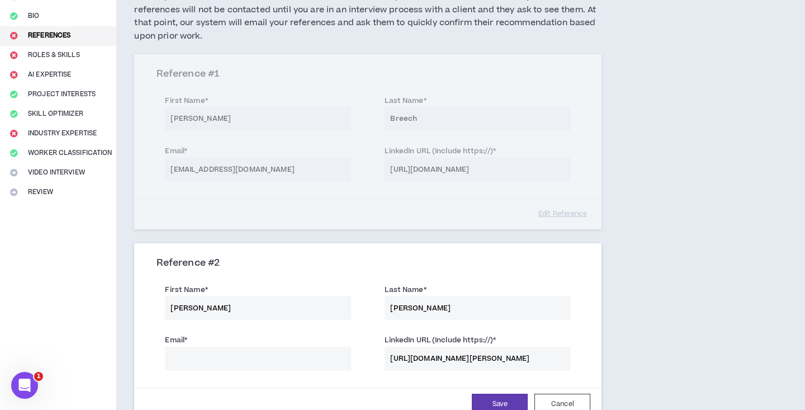
scroll to position [114, 0]
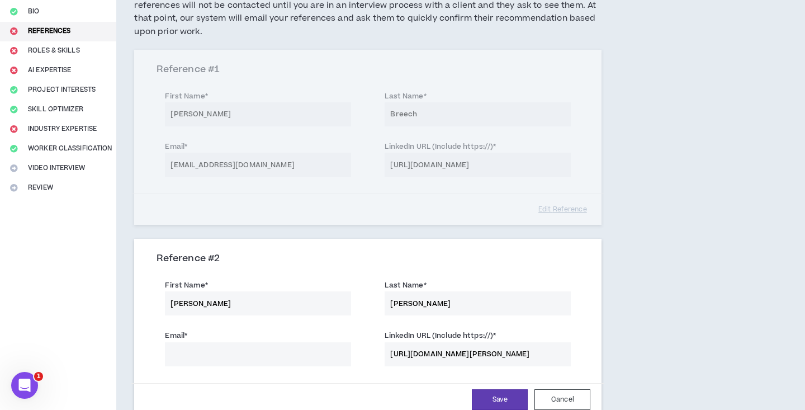
type input "https://www.linkedin.com/in/tyler-d-jackson/"
paste input "Tylerdjackson11@gmail.com"
type input "Tylerdjackson11@gmail.com"
click at [496, 395] on button "Save" at bounding box center [500, 399] width 56 height 21
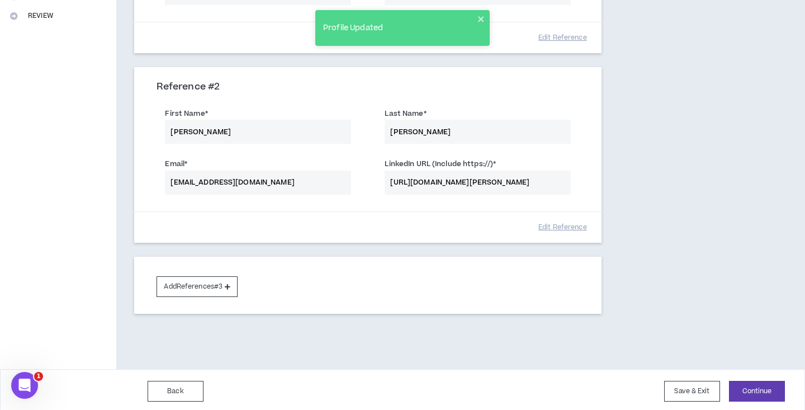
scroll to position [285, 0]
click at [740, 390] on button "Continue" at bounding box center [757, 391] width 56 height 21
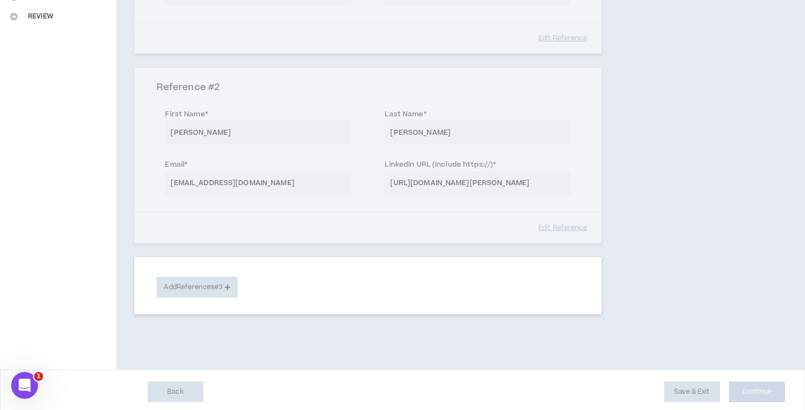
select select "***"
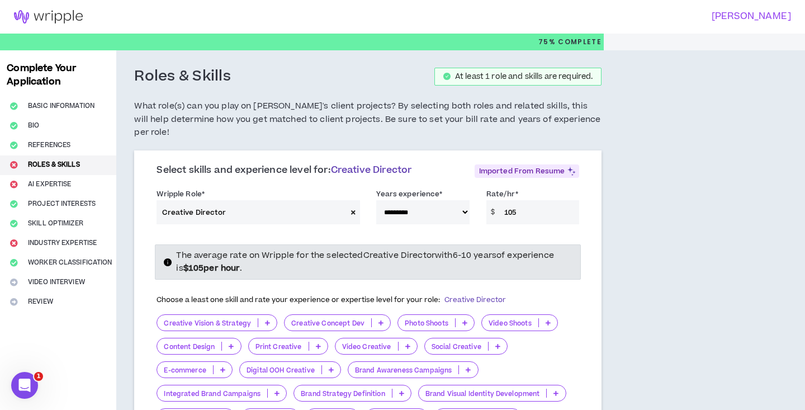
click at [265, 320] on icon at bounding box center [267, 323] width 5 height 6
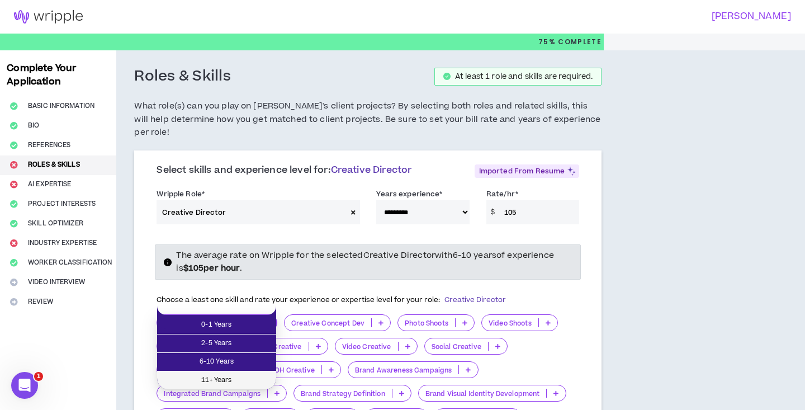
click at [239, 378] on span "11+ Years" at bounding box center [217, 380] width 106 height 12
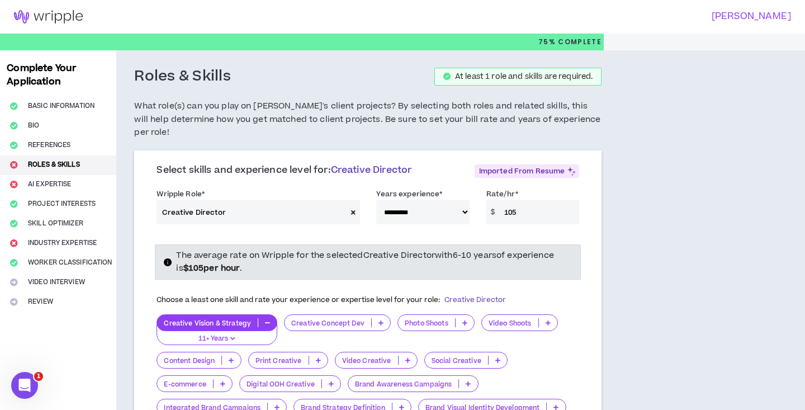
click at [379, 320] on icon at bounding box center [381, 323] width 5 height 6
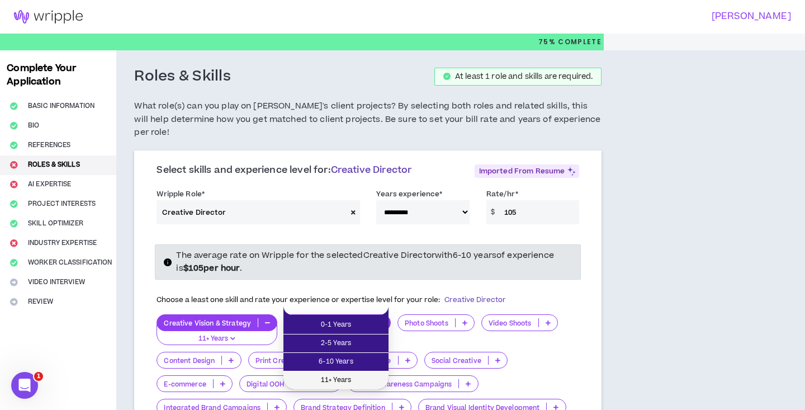
click at [347, 378] on span "11+ Years" at bounding box center [336, 380] width 92 height 12
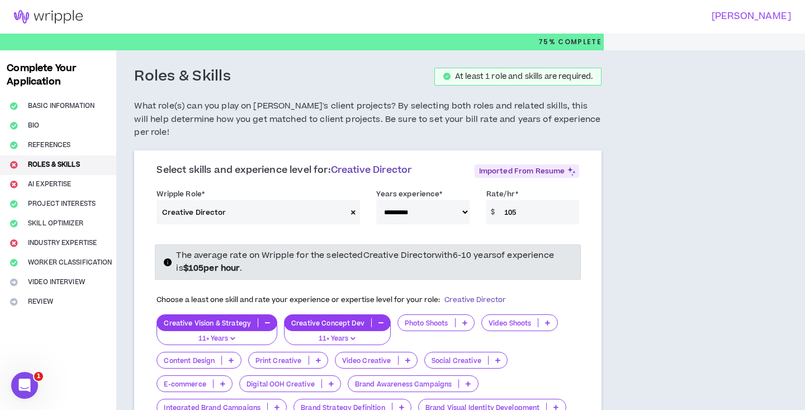
click at [463, 318] on p at bounding box center [465, 322] width 18 height 9
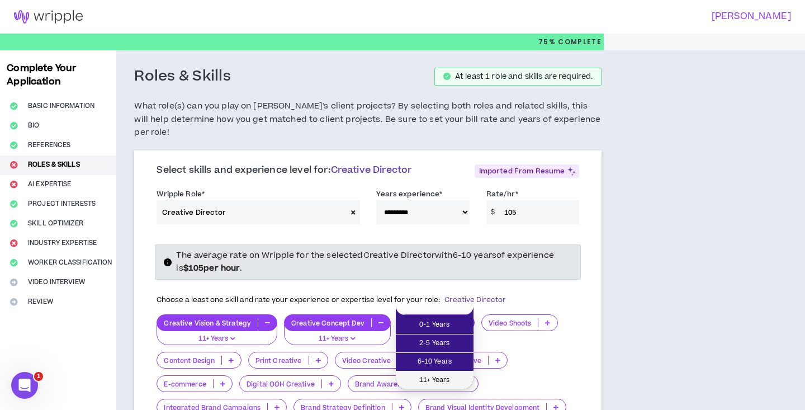
click at [436, 379] on span "11+ Years" at bounding box center [435, 380] width 64 height 12
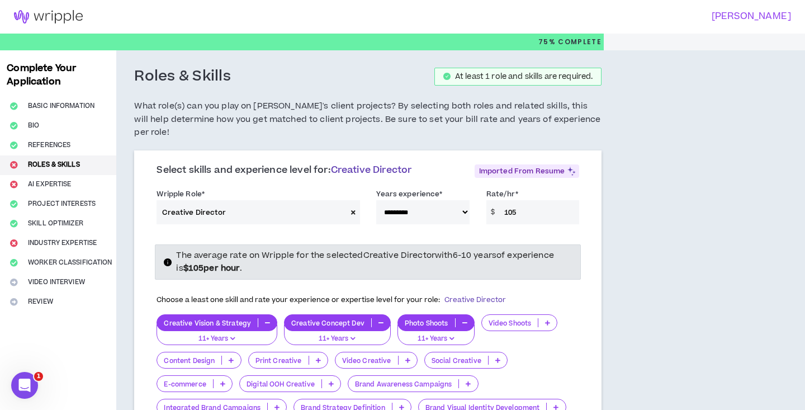
click at [232, 357] on icon at bounding box center [231, 360] width 5 height 6
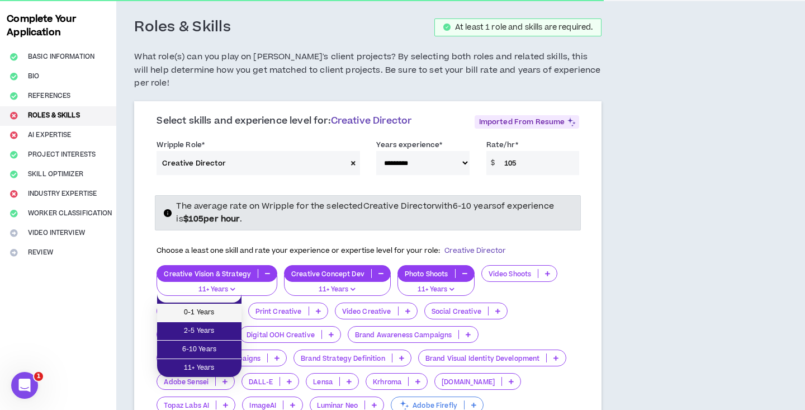
scroll to position [50, 0]
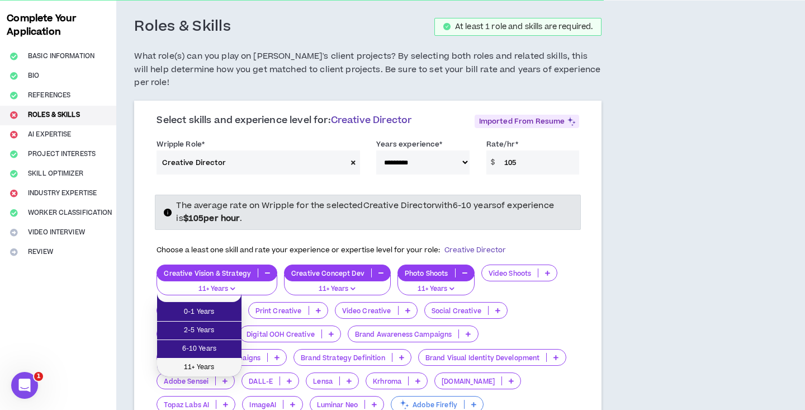
click at [225, 361] on span "11+ Years" at bounding box center [199, 367] width 71 height 12
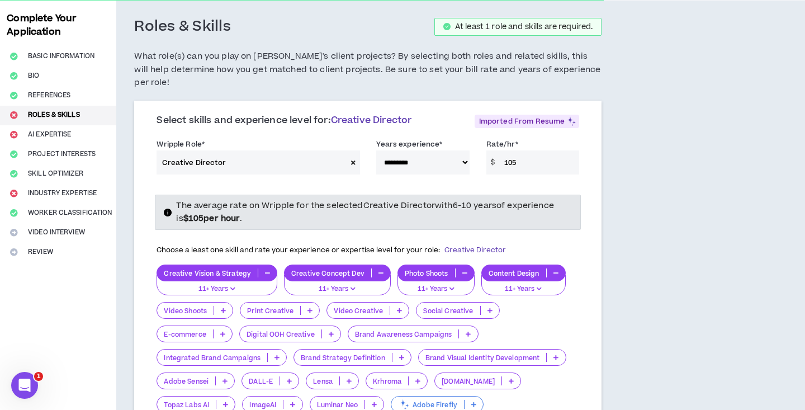
click at [489, 308] on icon at bounding box center [490, 311] width 5 height 6
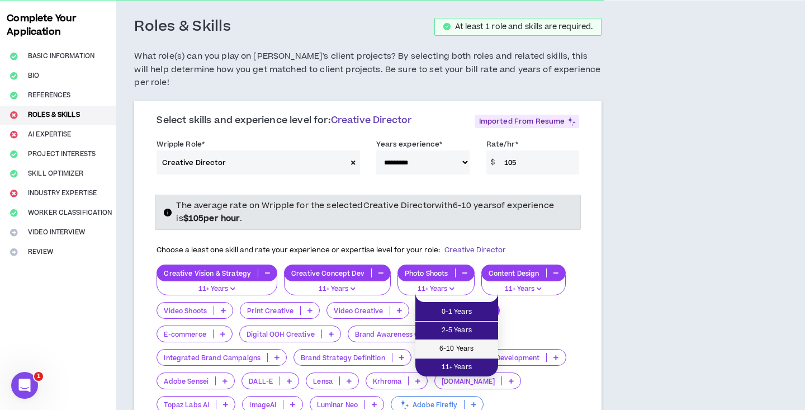
click at [471, 346] on span "6-10 Years" at bounding box center [456, 349] width 69 height 12
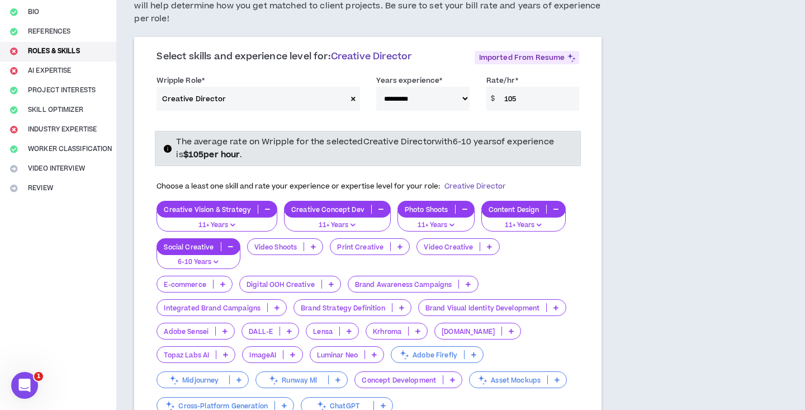
scroll to position [133, 0]
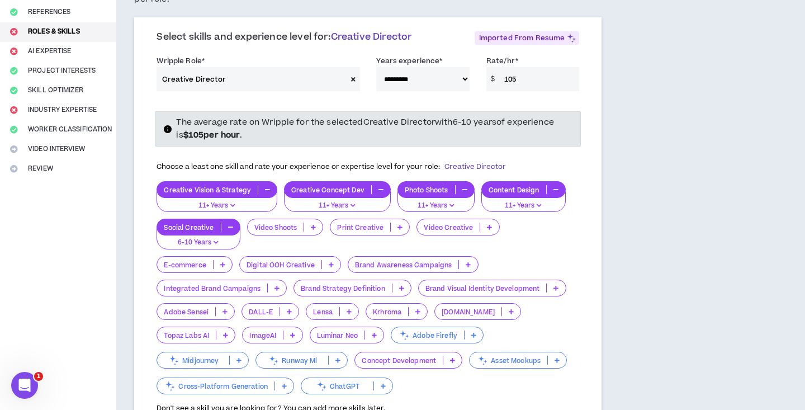
click at [400, 285] on icon at bounding box center [401, 288] width 5 height 6
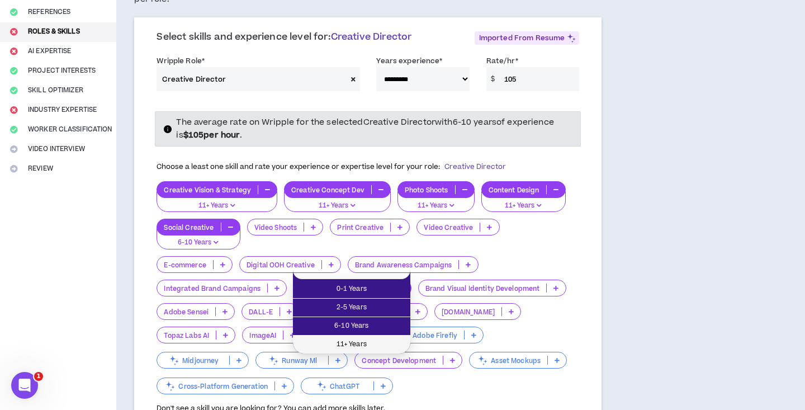
click at [365, 343] on span "11+ Years" at bounding box center [352, 344] width 104 height 12
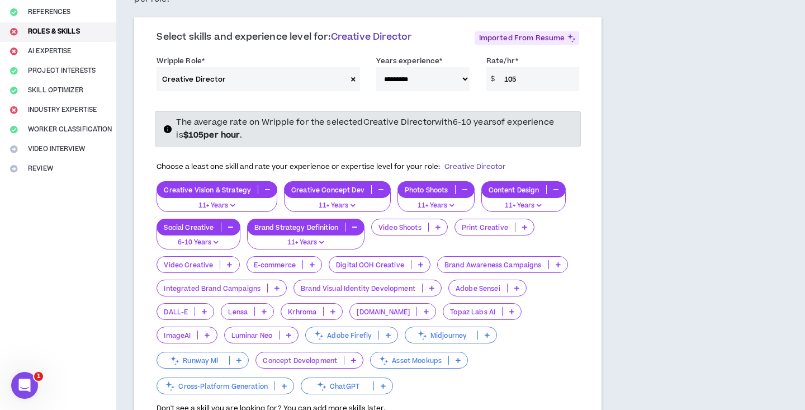
click at [428, 284] on p at bounding box center [432, 288] width 18 height 9
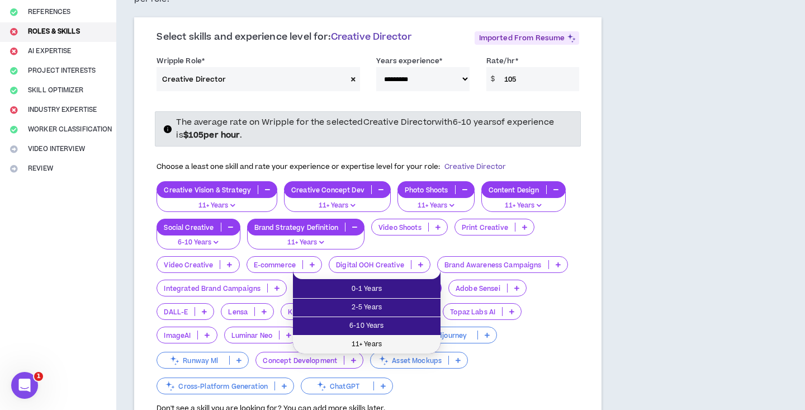
click at [398, 341] on span "11+ Years" at bounding box center [367, 344] width 134 height 12
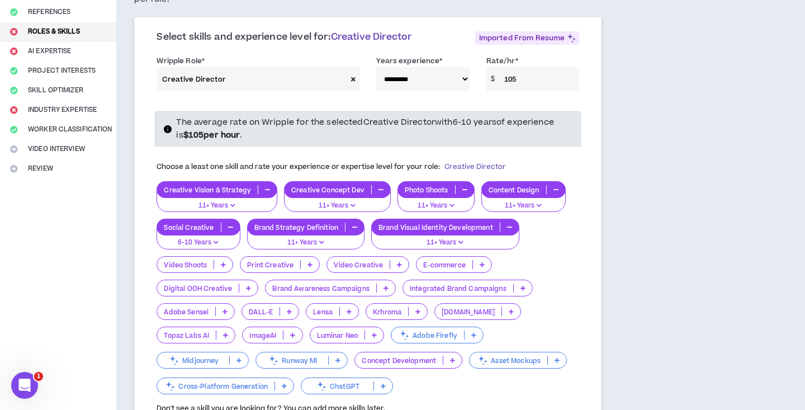
click at [384, 285] on icon at bounding box center [386, 288] width 5 height 6
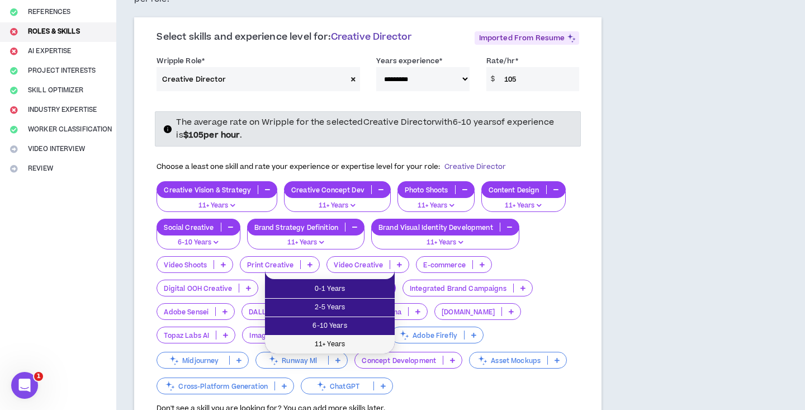
click at [357, 341] on span "11+ Years" at bounding box center [330, 344] width 116 height 12
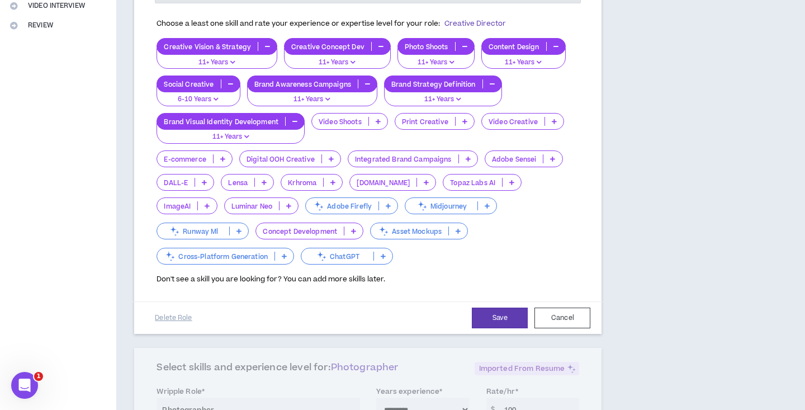
scroll to position [277, 0]
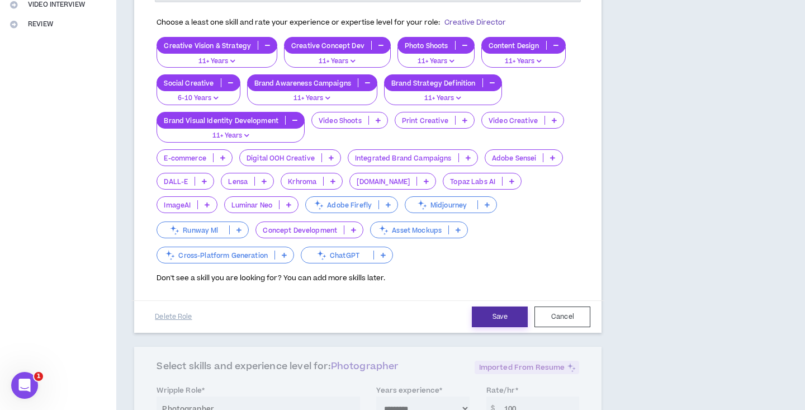
click at [506, 306] on button "Save" at bounding box center [500, 316] width 56 height 21
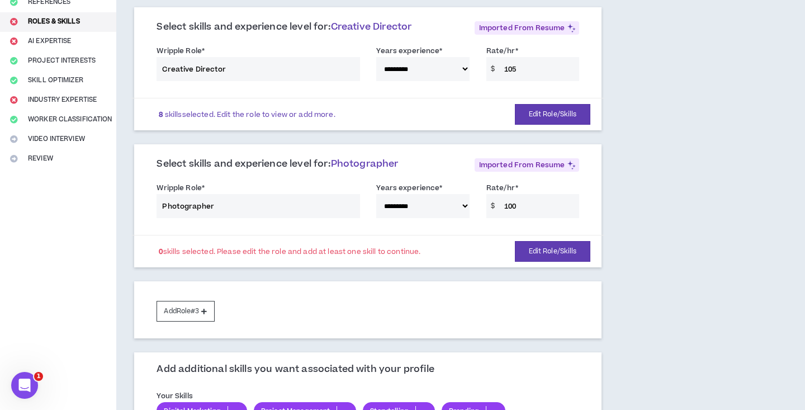
scroll to position [141, 0]
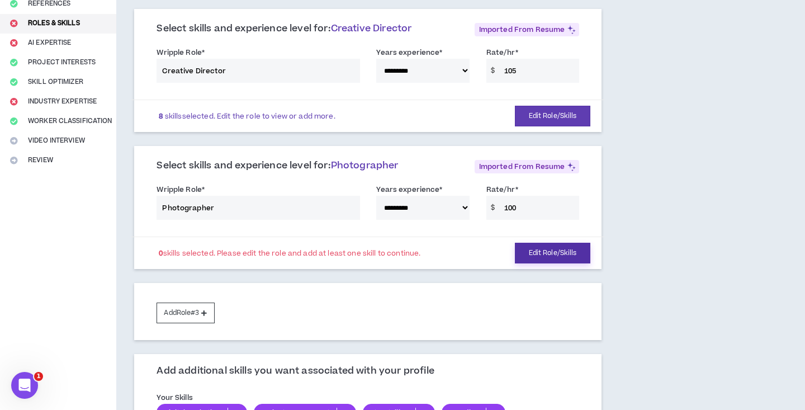
click at [529, 243] on button "Edit Role/Skills" at bounding box center [553, 253] width 76 height 21
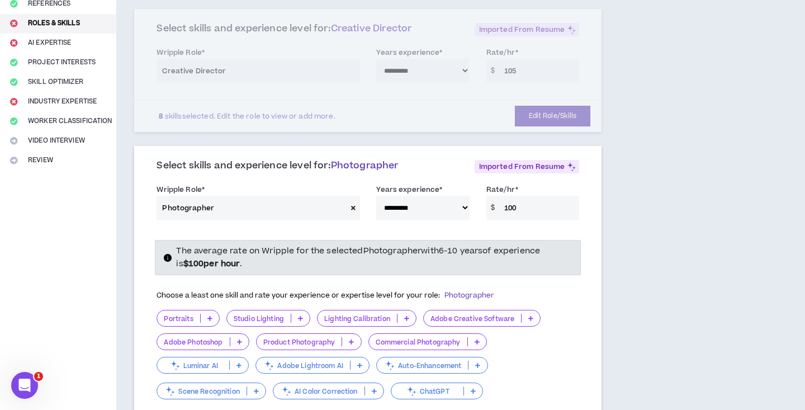
click at [209, 314] on p at bounding box center [210, 318] width 18 height 9
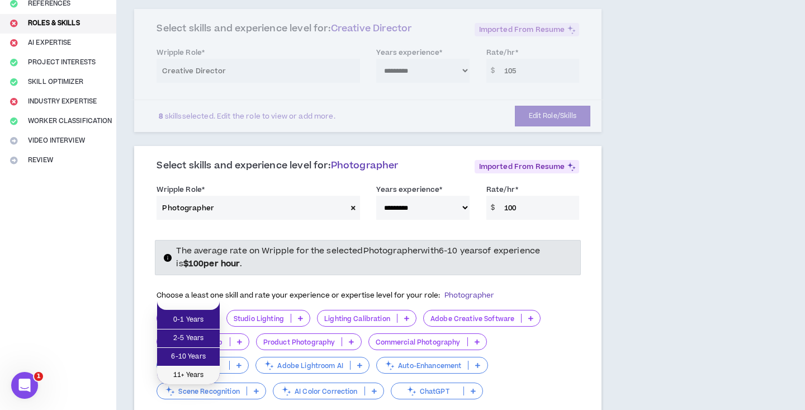
click at [194, 373] on span "11+ Years" at bounding box center [188, 375] width 49 height 12
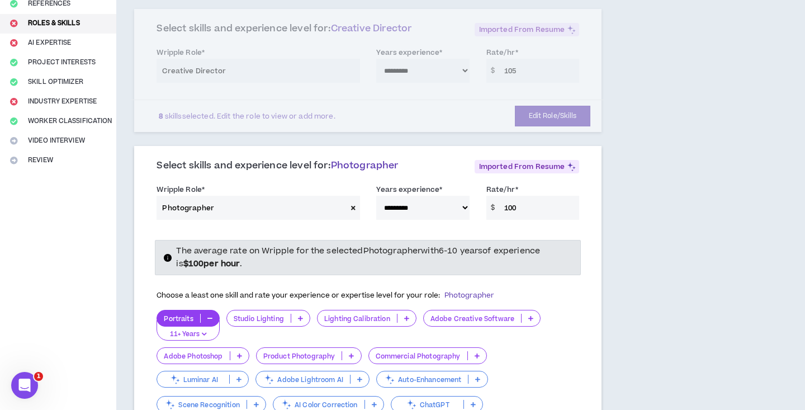
click at [238, 353] on icon at bounding box center [239, 356] width 5 height 6
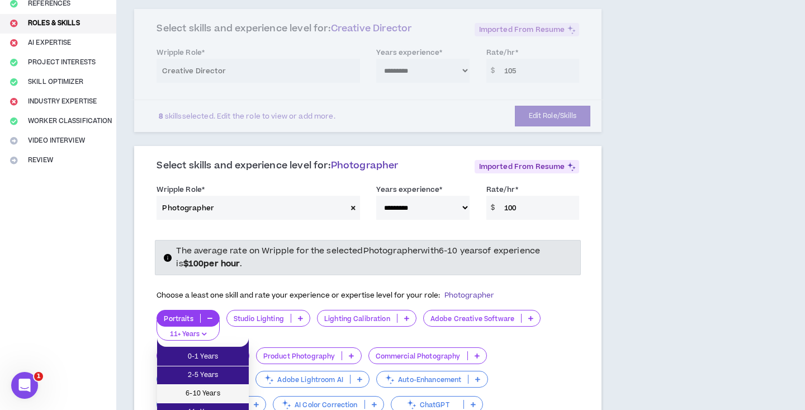
click at [218, 389] on span "6-10 Years" at bounding box center [203, 394] width 78 height 12
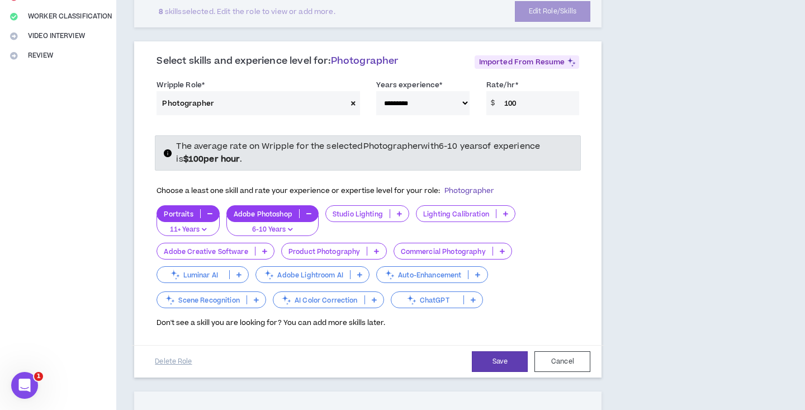
scroll to position [247, 0]
click at [397, 210] on icon at bounding box center [399, 213] width 5 height 6
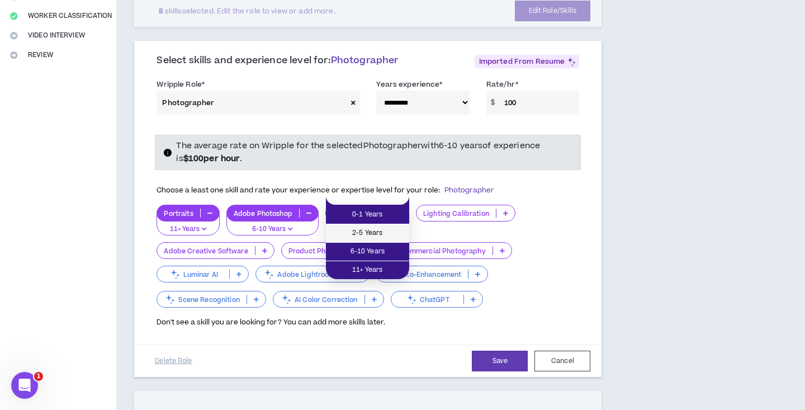
click at [387, 228] on span "2-5 Years" at bounding box center [368, 233] width 70 height 12
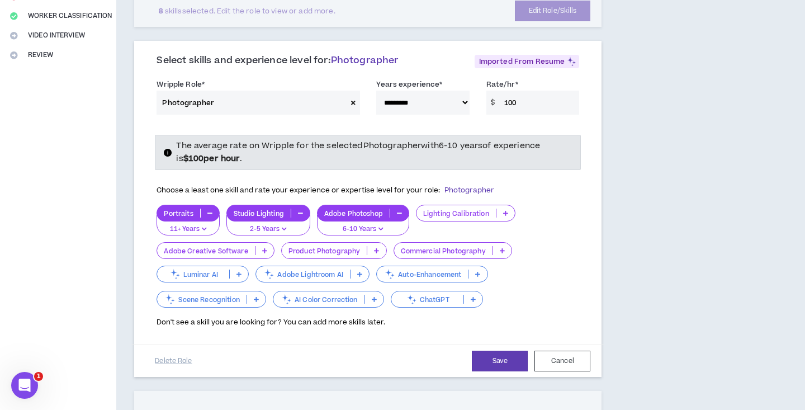
click at [261, 246] on p at bounding box center [265, 250] width 18 height 9
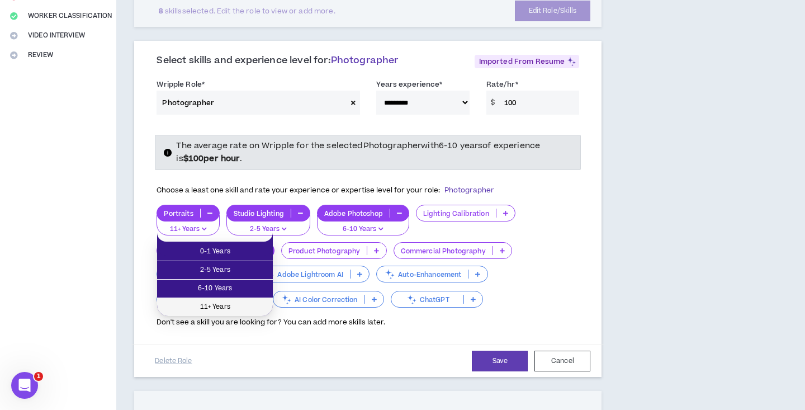
click at [235, 304] on span "11+ Years" at bounding box center [215, 307] width 102 height 12
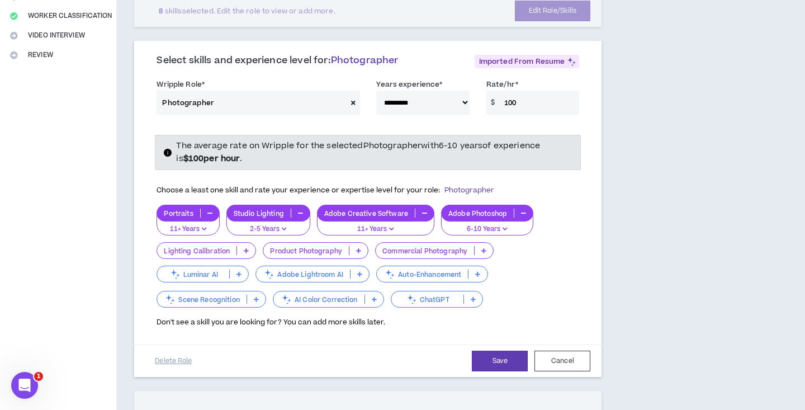
click at [356, 248] on icon at bounding box center [358, 251] width 5 height 6
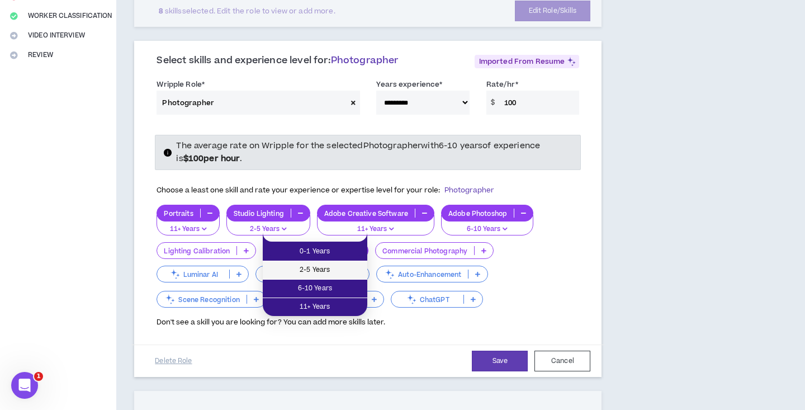
click at [341, 270] on span "2-5 Years" at bounding box center [315, 270] width 91 height 12
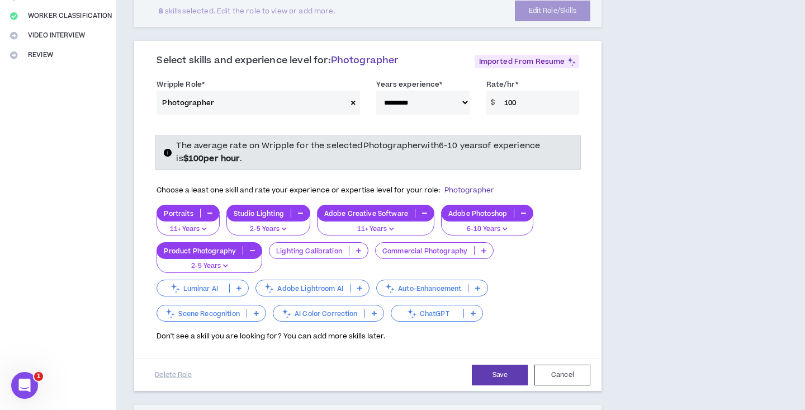
click at [475, 310] on icon at bounding box center [473, 313] width 5 height 6
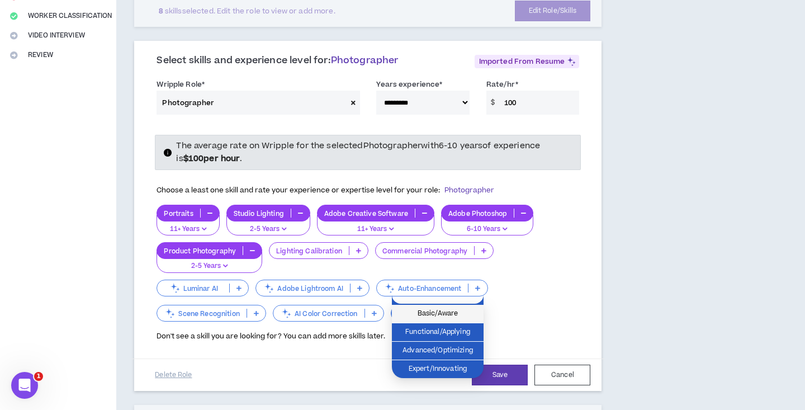
click at [466, 314] on span "Basic/Aware" at bounding box center [438, 314] width 78 height 12
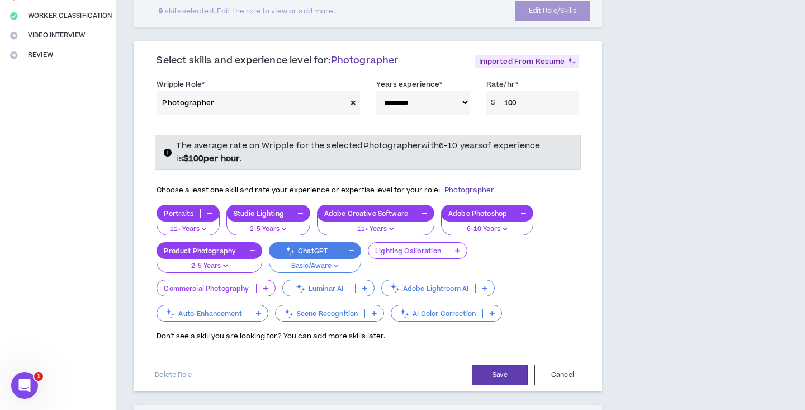
click at [483, 285] on icon at bounding box center [485, 288] width 5 height 6
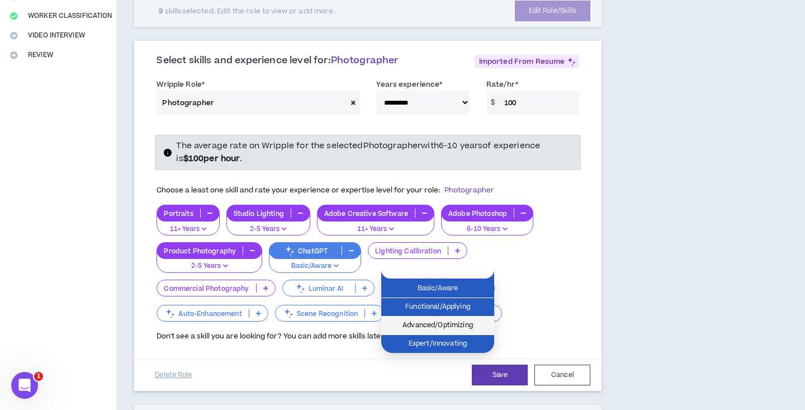
click at [468, 327] on span "Advanced/Optimizing" at bounding box center [438, 325] width 100 height 12
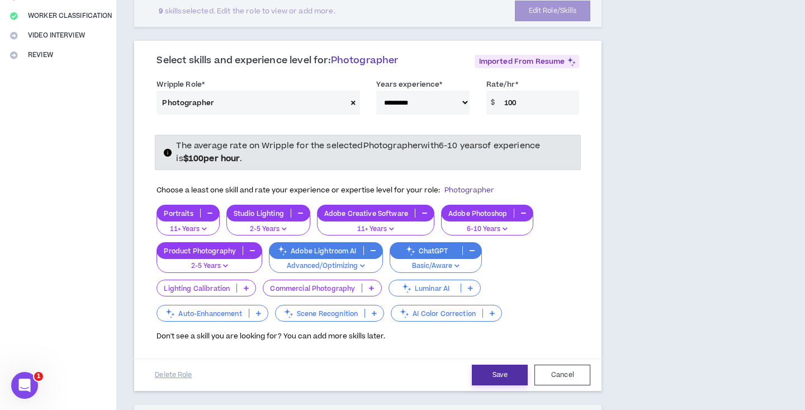
click at [482, 365] on button "Save" at bounding box center [500, 375] width 56 height 21
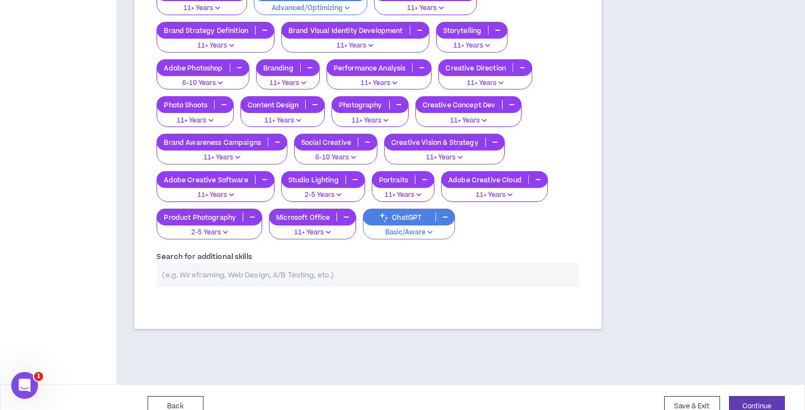
scroll to position [560, 0]
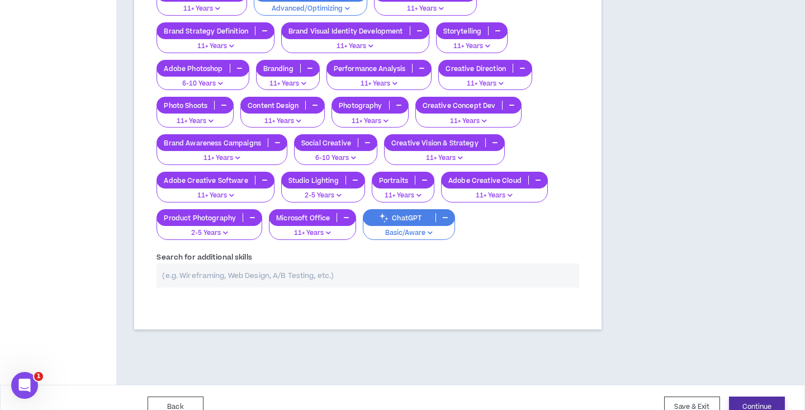
click at [736, 397] on button "Continue" at bounding box center [757, 407] width 56 height 21
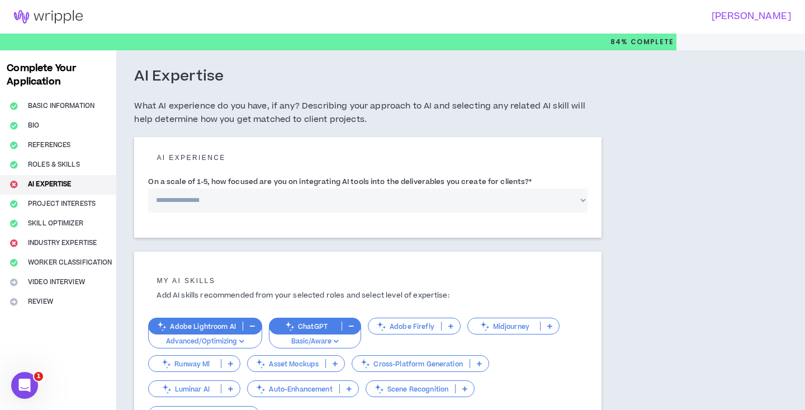
select select "*"
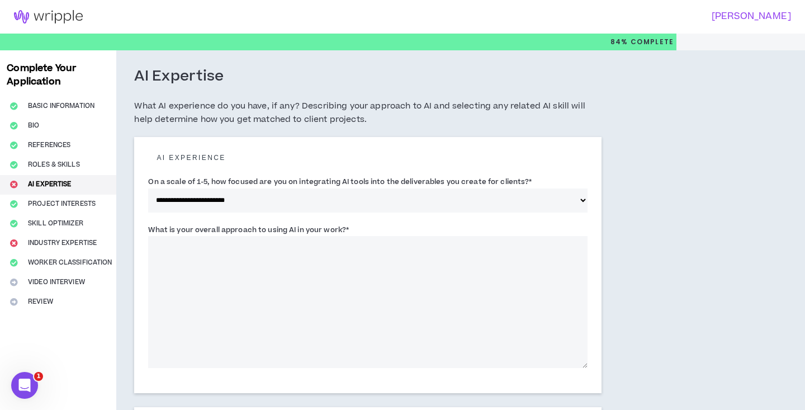
click at [501, 239] on textarea "What is your overall approach to using AI in your work? *" at bounding box center [368, 302] width 440 height 132
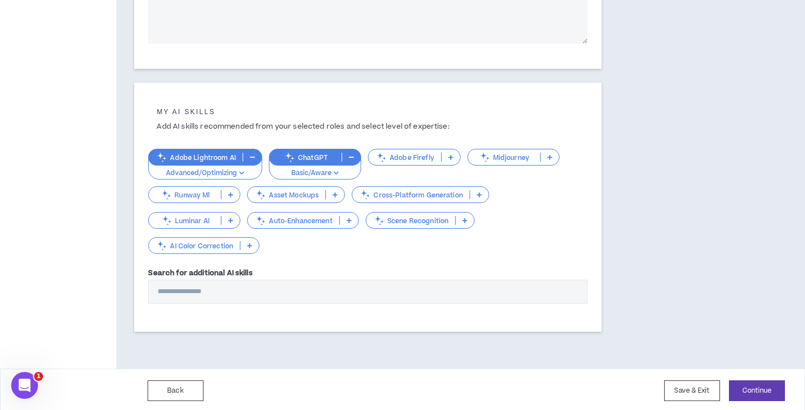
scroll to position [324, 0]
type textarea "**********"
click at [748, 386] on button "Continue" at bounding box center [757, 391] width 56 height 21
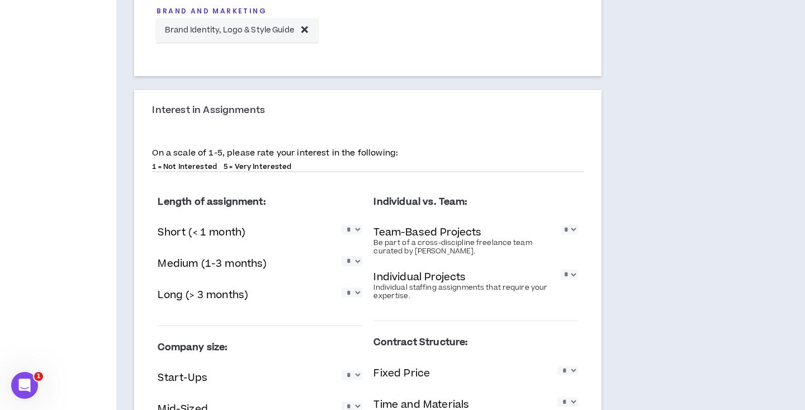
scroll to position [515, 0]
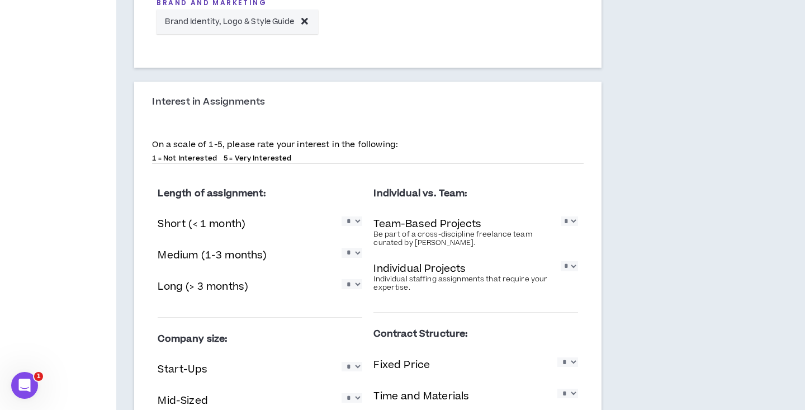
select select "*"
click at [423, 219] on p "Team-Based Projects" at bounding box center [428, 223] width 108 height 15
select select "*"
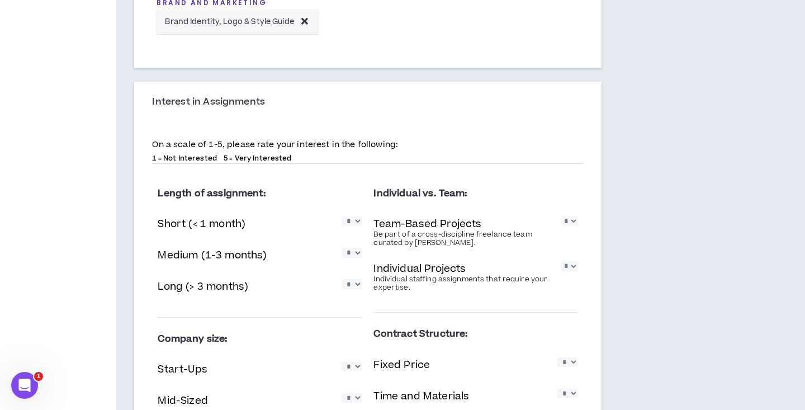
select select "*"
click at [532, 308] on div "Individual vs. Team: Team-Based Projects Be part of a cross-discipline freelanc…" at bounding box center [476, 242] width 205 height 141
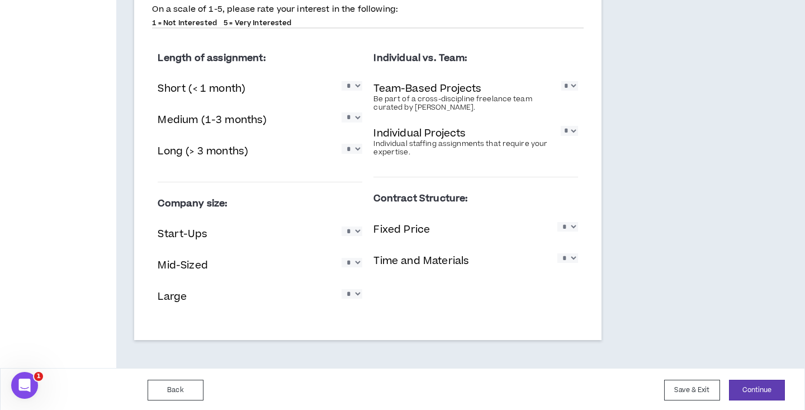
scroll to position [649, 0]
select select "*"
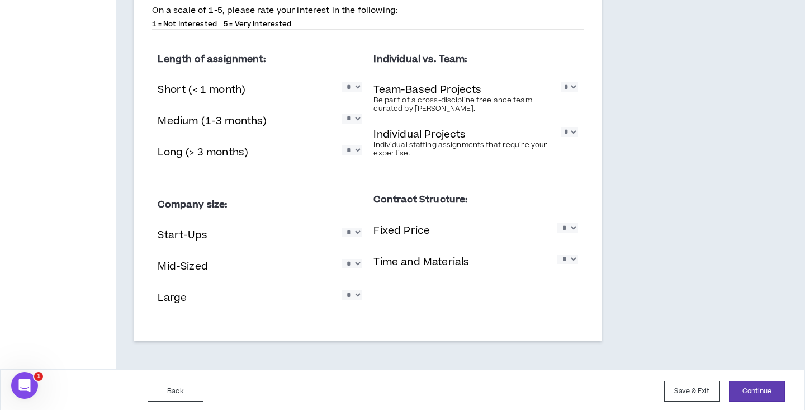
select select "*"
click at [752, 389] on button "Continue" at bounding box center [757, 391] width 56 height 21
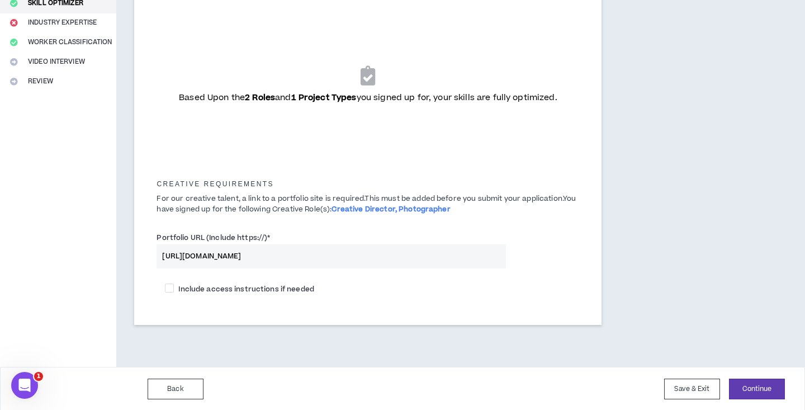
scroll to position [220, 0]
click at [747, 383] on button "Continue" at bounding box center [757, 389] width 56 height 21
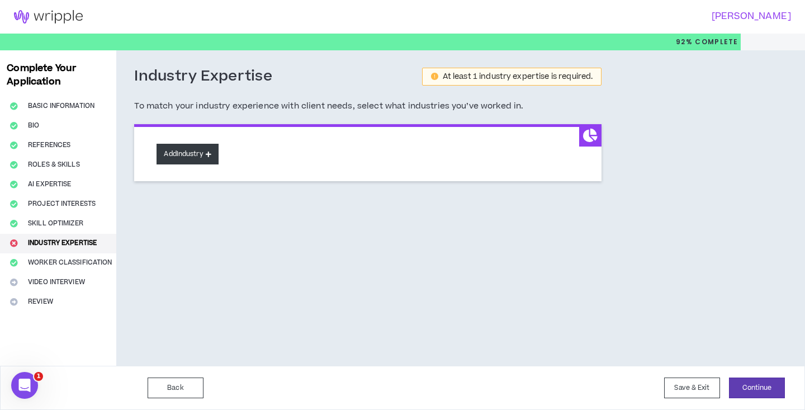
click at [201, 155] on button "Add Industry" at bounding box center [188, 154] width 62 height 21
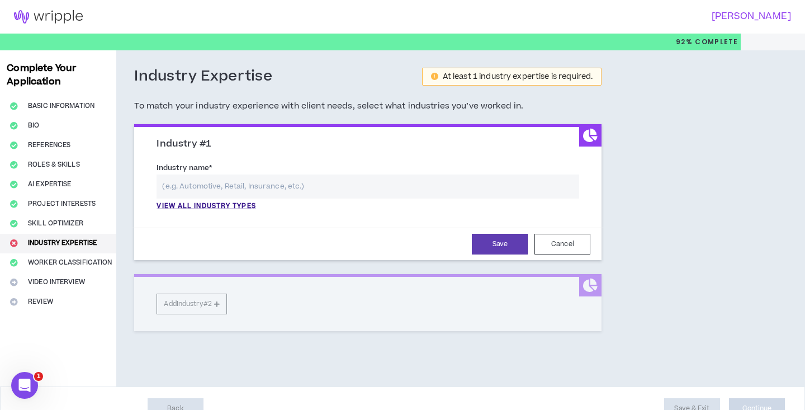
click at [207, 183] on input "text" at bounding box center [368, 186] width 423 height 24
type input "B"
type input "C"
type input "B"
type input "C"
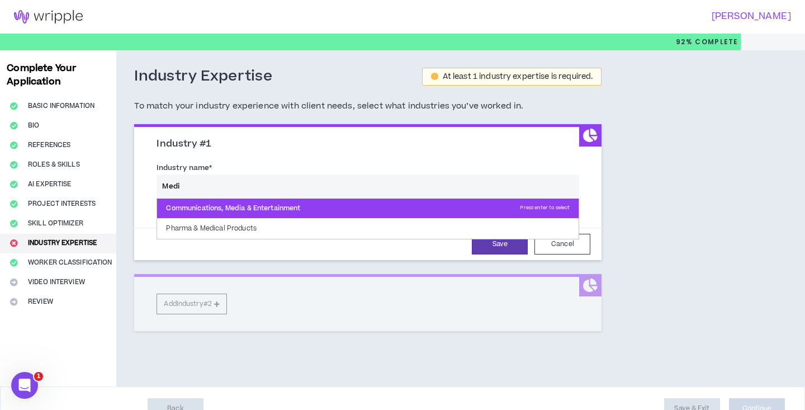
click at [208, 207] on p "Communications, Media & Entertainment Press enter to select" at bounding box center [368, 209] width 422 height 20
type input "Communications, Media & Entertainment"
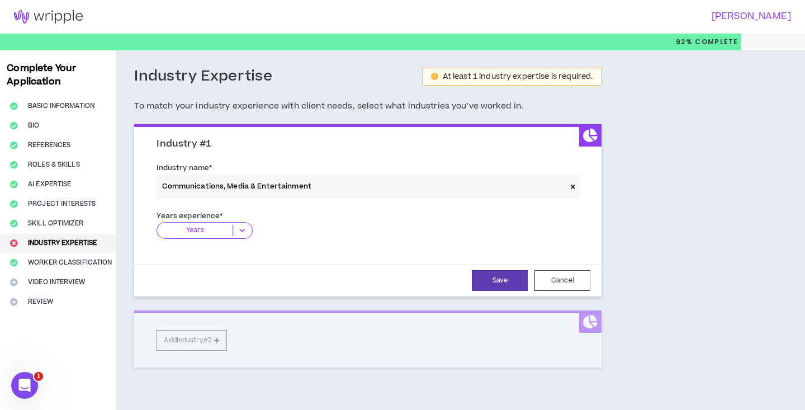
click at [208, 227] on p "Years" at bounding box center [195, 230] width 76 height 11
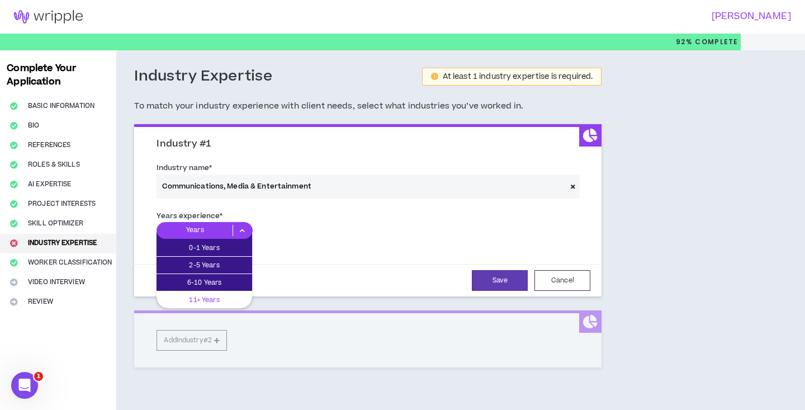
click at [202, 297] on p "11+ Years" at bounding box center [205, 300] width 96 height 12
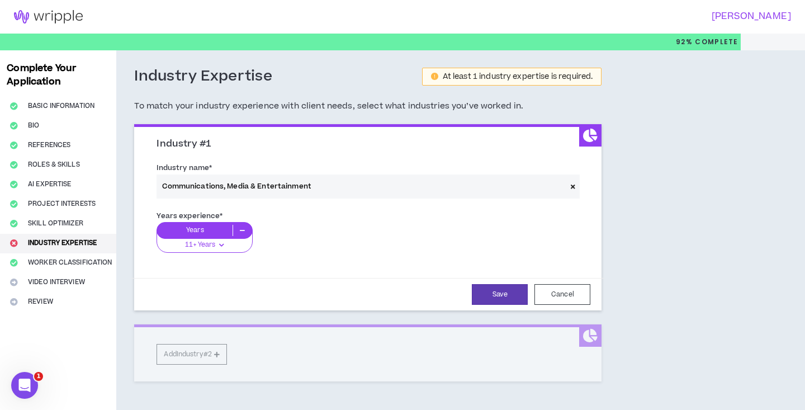
click at [574, 186] on icon at bounding box center [573, 186] width 4 height 6
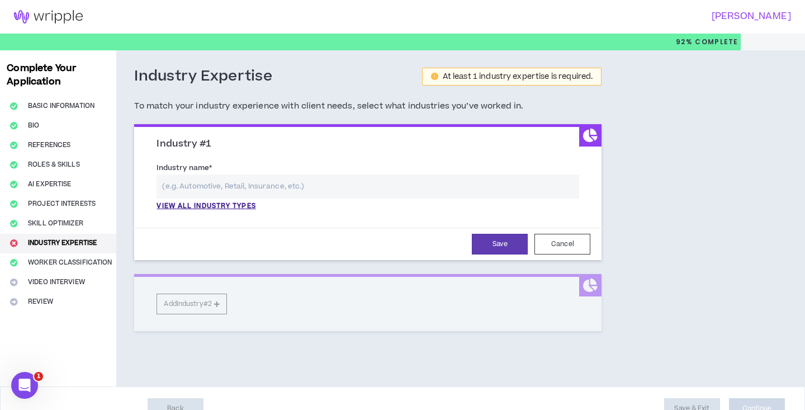
click at [547, 188] on input "text" at bounding box center [368, 186] width 423 height 24
type input "A"
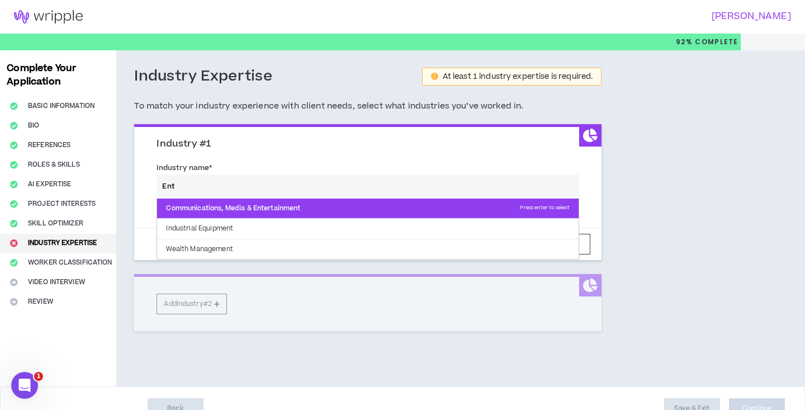
click at [534, 211] on p "Communications, Media & Entertainment Press enter to select" at bounding box center [368, 209] width 422 height 20
type input "Communications, Media & Entertainment"
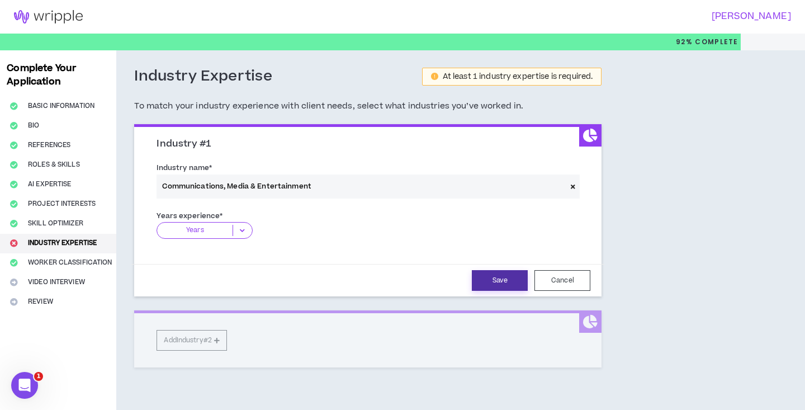
click at [515, 279] on button "Save" at bounding box center [500, 280] width 56 height 21
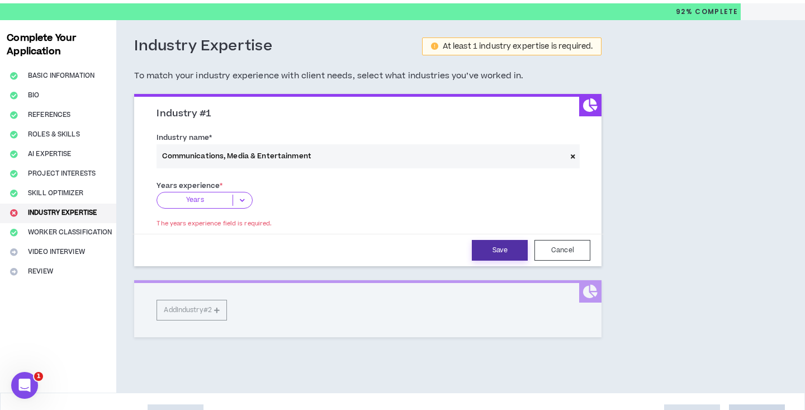
scroll to position [55, 0]
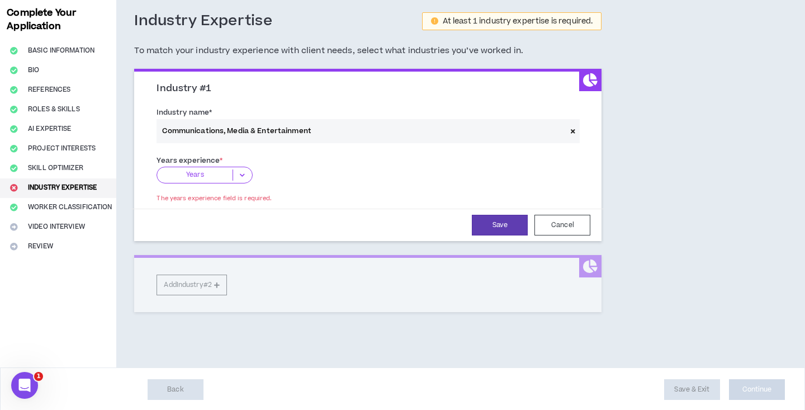
click at [244, 173] on icon at bounding box center [242, 174] width 18 height 11
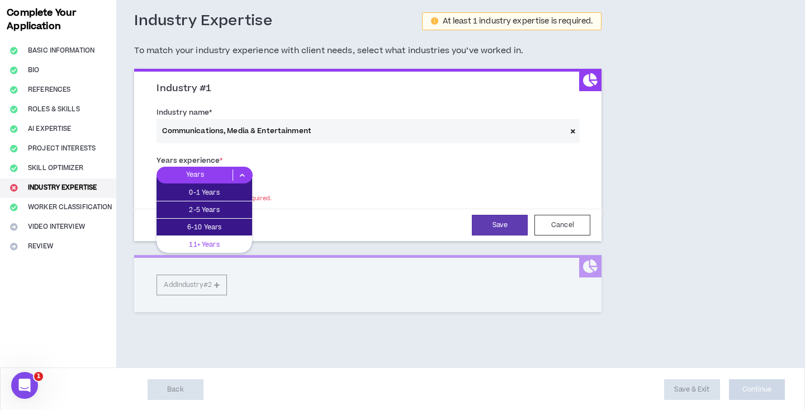
click at [215, 238] on p "11+ Years" at bounding box center [205, 244] width 96 height 12
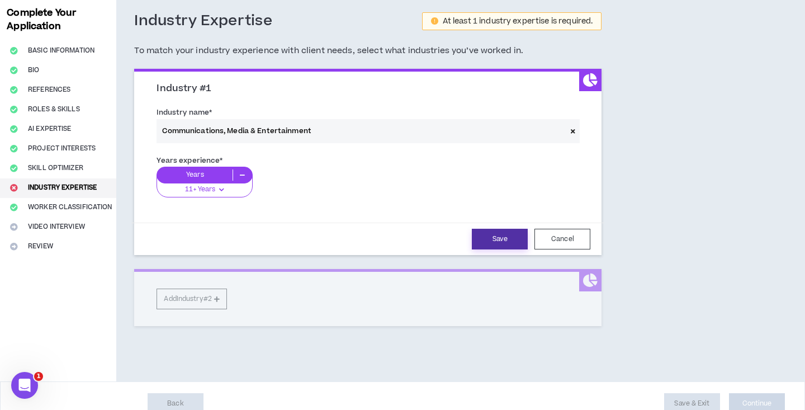
click at [507, 238] on button "Save" at bounding box center [500, 239] width 56 height 21
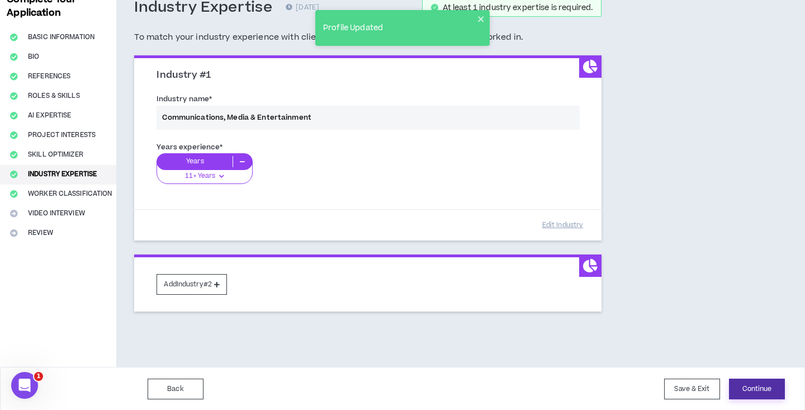
scroll to position [68, 0]
click at [753, 385] on button "Continue" at bounding box center [757, 389] width 56 height 21
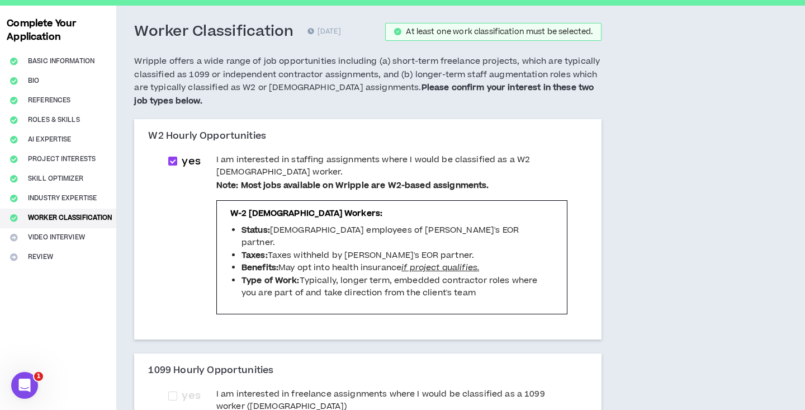
scroll to position [144, 0]
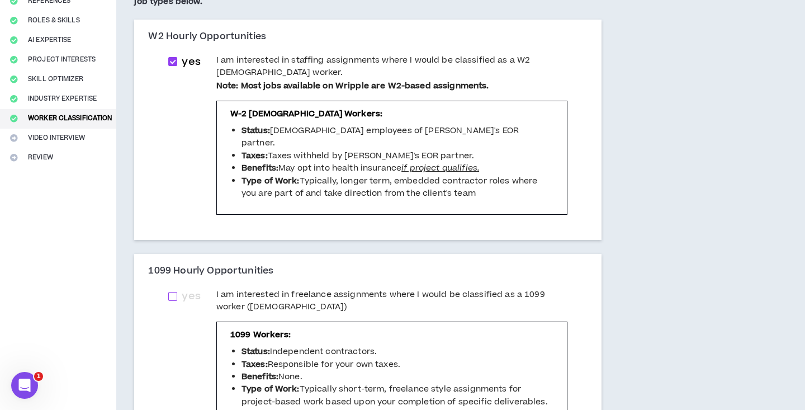
click at [177, 292] on span at bounding box center [172, 296] width 9 height 9
checkbox input "****"
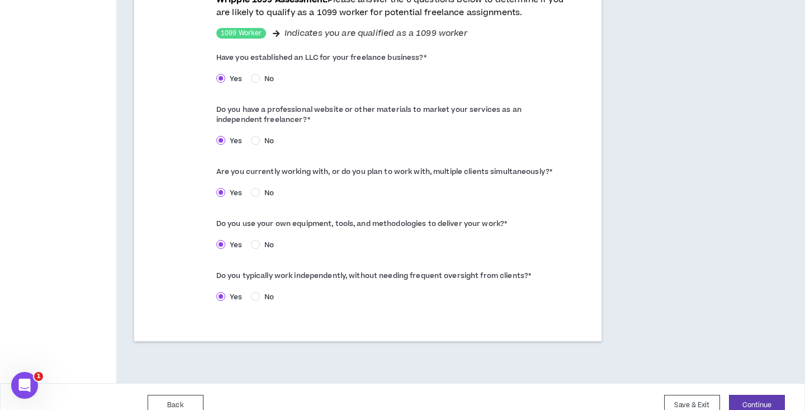
scroll to position [590, 0]
click at [756, 395] on button "Continue" at bounding box center [757, 405] width 56 height 21
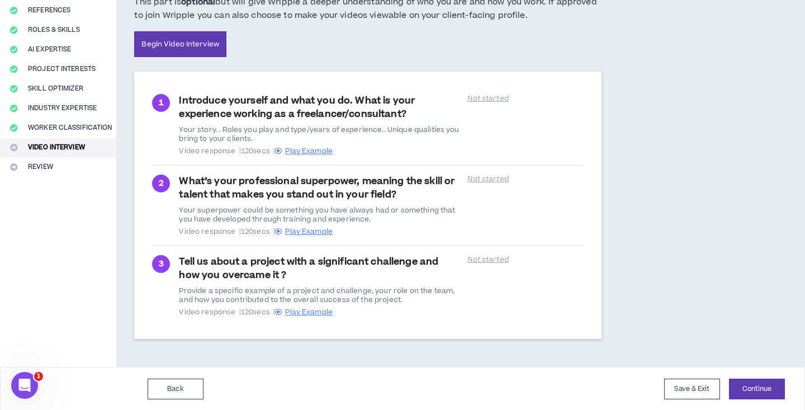
scroll to position [134, 0]
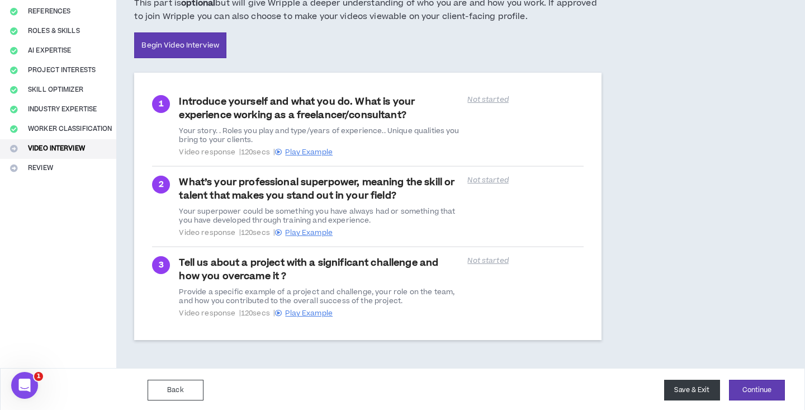
click at [701, 386] on button "Save & Exit" at bounding box center [692, 390] width 56 height 21
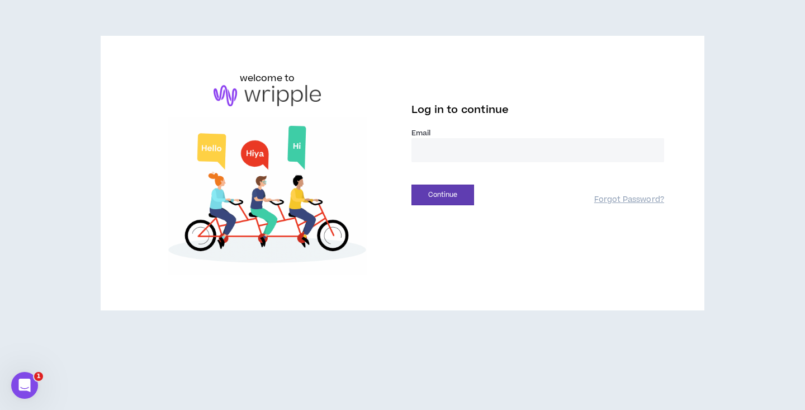
type input "**********"
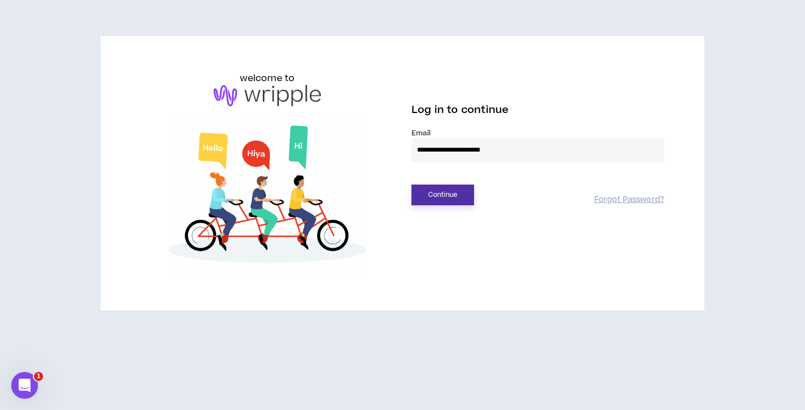
click at [446, 195] on button "Continue" at bounding box center [443, 195] width 63 height 21
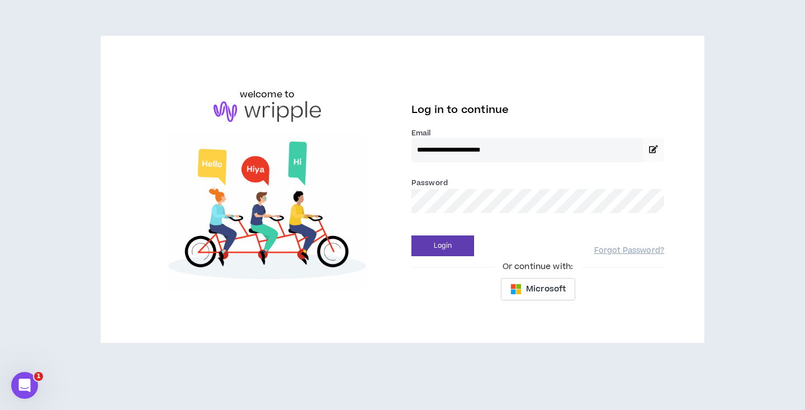
click at [445, 229] on div "Login Forgot Password?" at bounding box center [538, 242] width 253 height 29
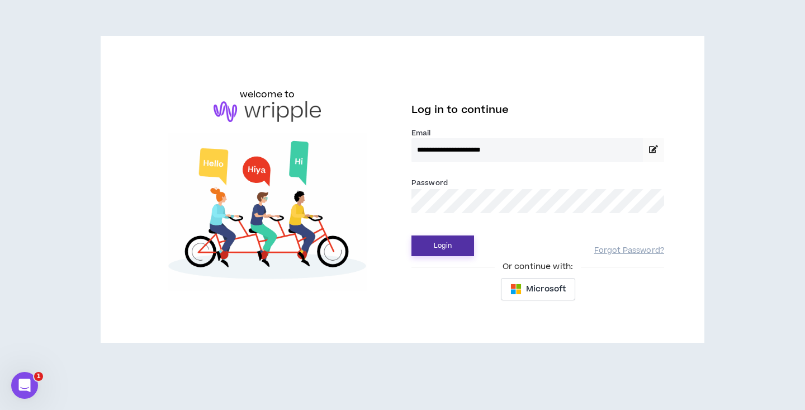
click at [442, 247] on button "Login" at bounding box center [443, 245] width 63 height 21
click at [454, 246] on button "Login" at bounding box center [443, 245] width 63 height 21
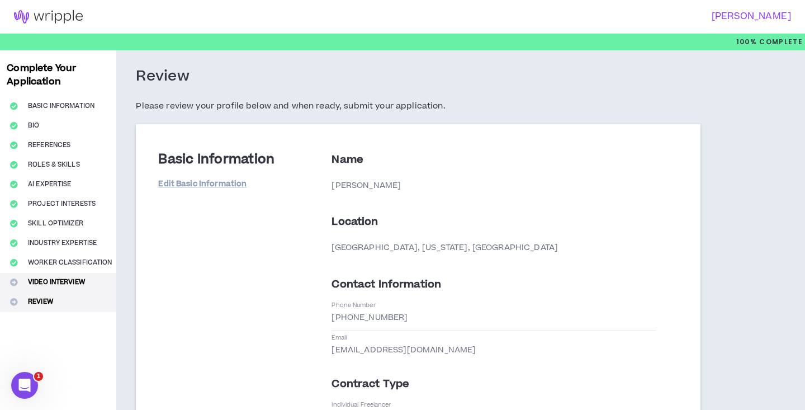
click at [51, 284] on button "Video Interview" at bounding box center [58, 283] width 116 height 20
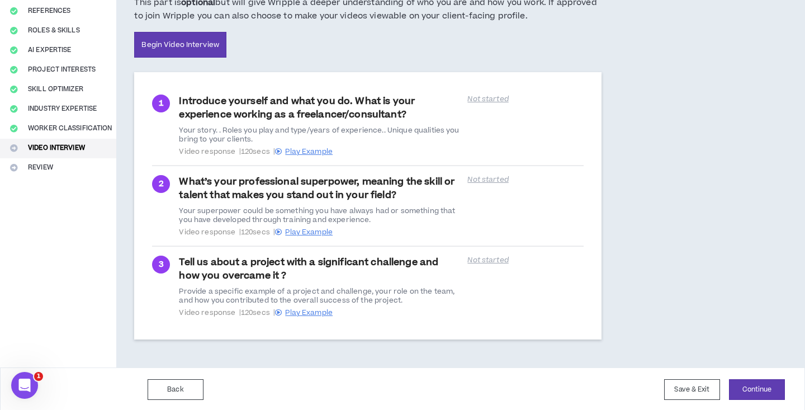
scroll to position [134, 0]
click at [752, 384] on button "Continue" at bounding box center [757, 390] width 56 height 21
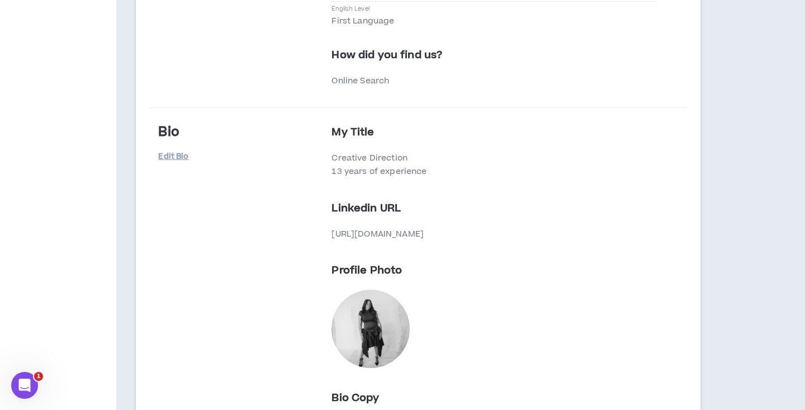
scroll to position [539, 0]
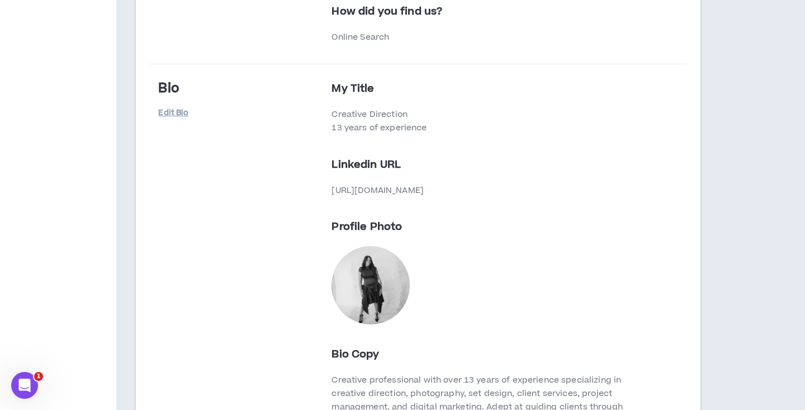
click at [450, 185] on p "https://linkedin.com/reneejael" at bounding box center [494, 190] width 324 height 13
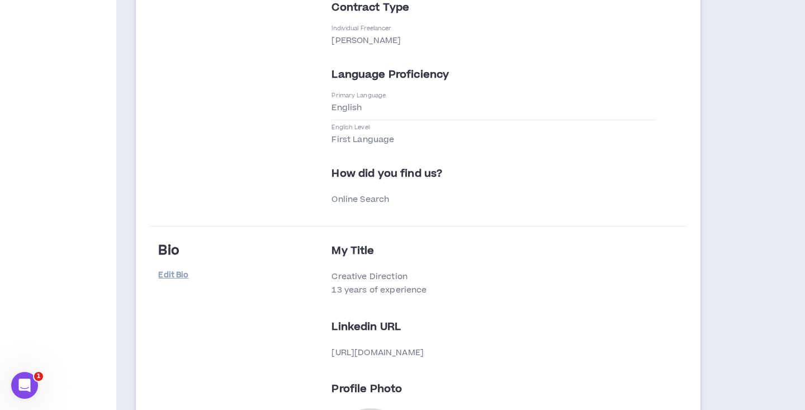
scroll to position [379, 0]
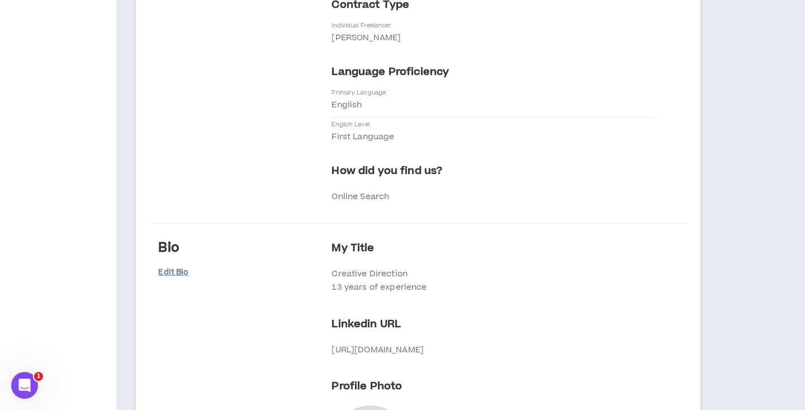
click at [171, 267] on link "Edit Bio" at bounding box center [186, 273] width 56 height 20
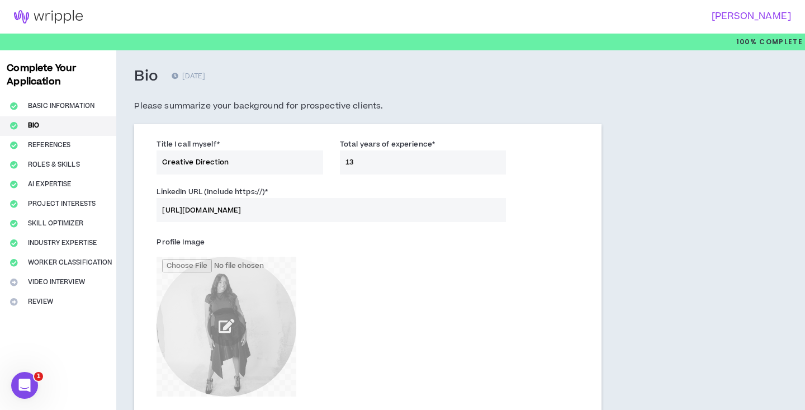
click at [320, 208] on input "https://linkedin.com/reneejael" at bounding box center [332, 210] width 350 height 24
type input "https://linkedin.com/reneejsealey"
click at [306, 166] on input "Creative Direction" at bounding box center [240, 162] width 167 height 24
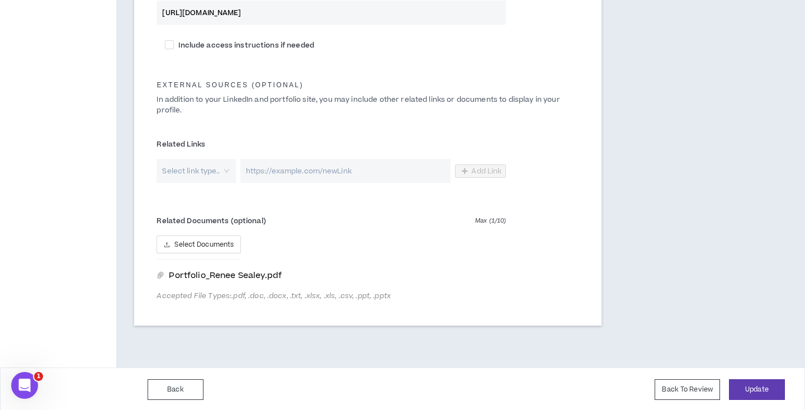
scroll to position [615, 0]
type input "Creative Director"
click at [752, 385] on button "Update" at bounding box center [757, 390] width 56 height 21
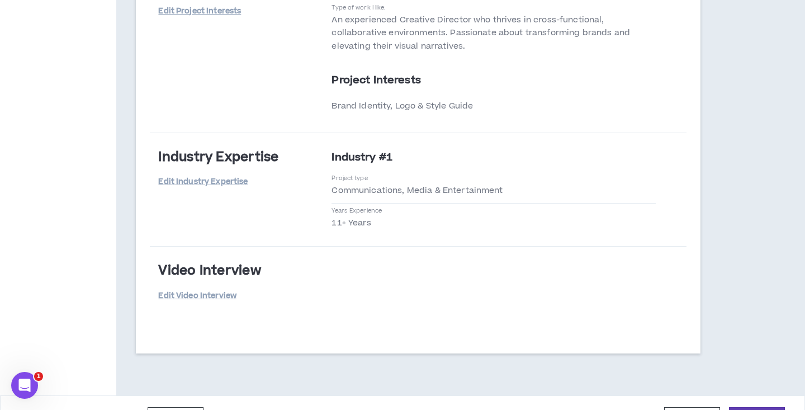
scroll to position [2205, 0]
click at [744, 406] on button "Submit" at bounding box center [757, 418] width 56 height 21
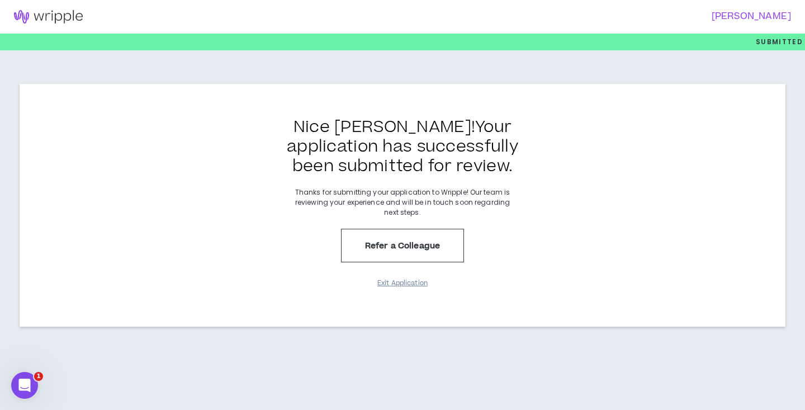
click at [410, 284] on button "Exit Application" at bounding box center [403, 283] width 56 height 20
